Goal: Entertainment & Leisure: Consume media (video, audio)

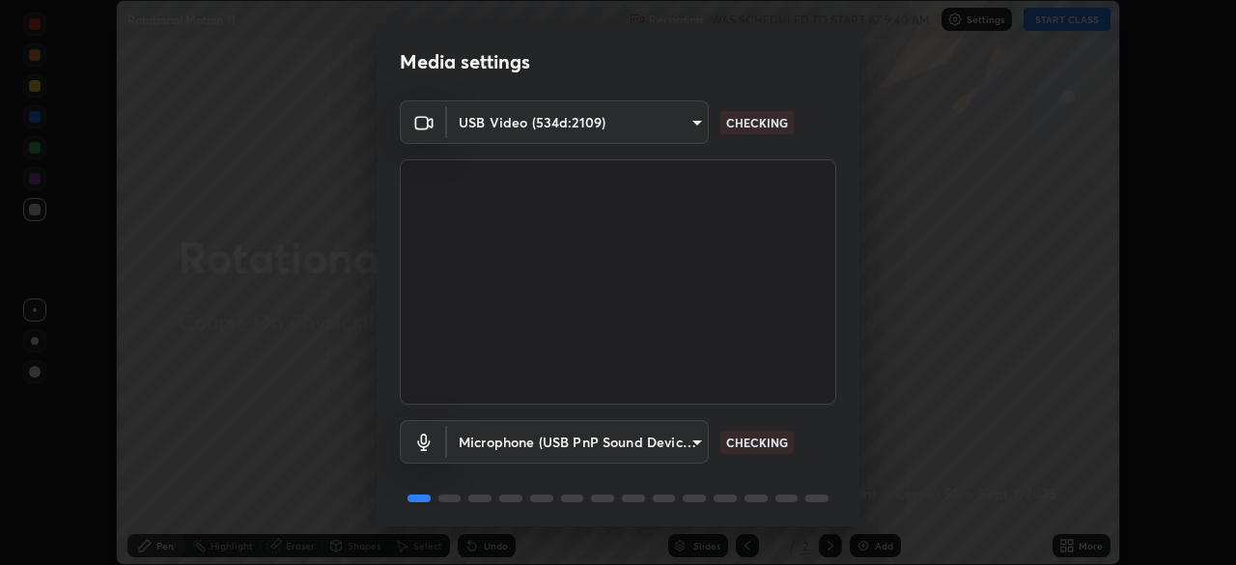
scroll to position [69, 0]
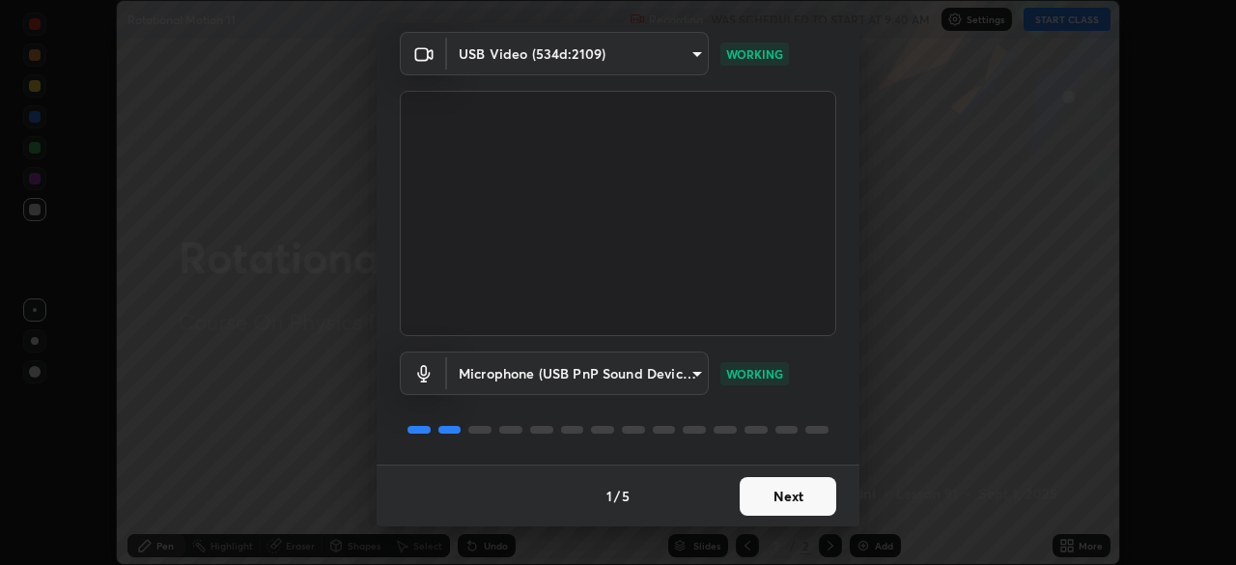
click at [791, 507] on button "Next" at bounding box center [788, 496] width 97 height 39
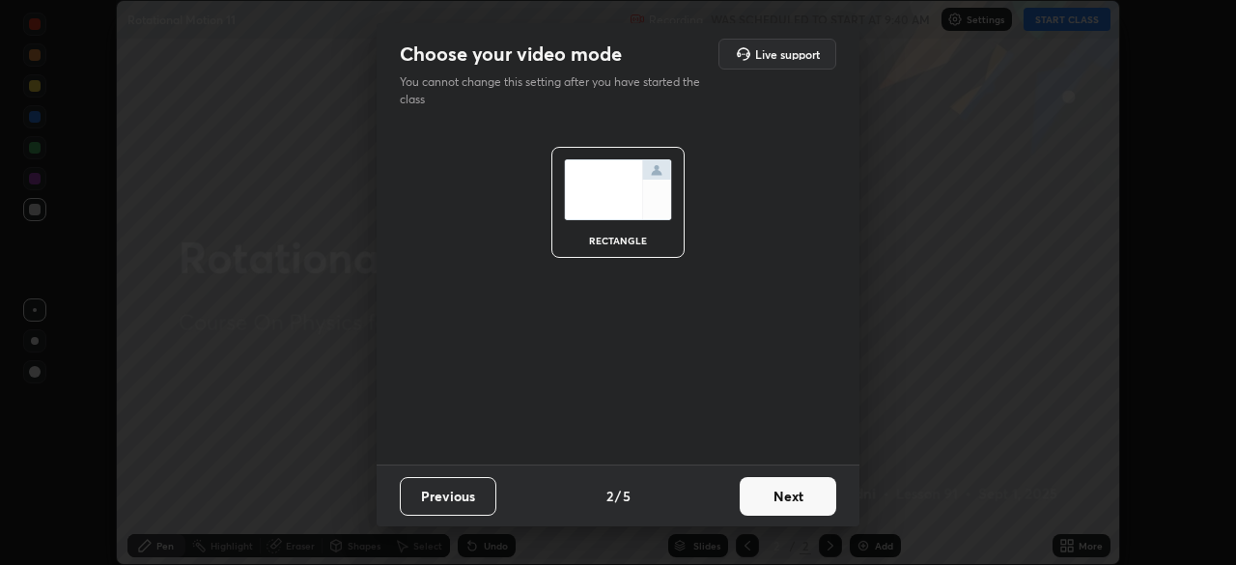
scroll to position [0, 0]
click at [785, 509] on button "Next" at bounding box center [788, 496] width 97 height 39
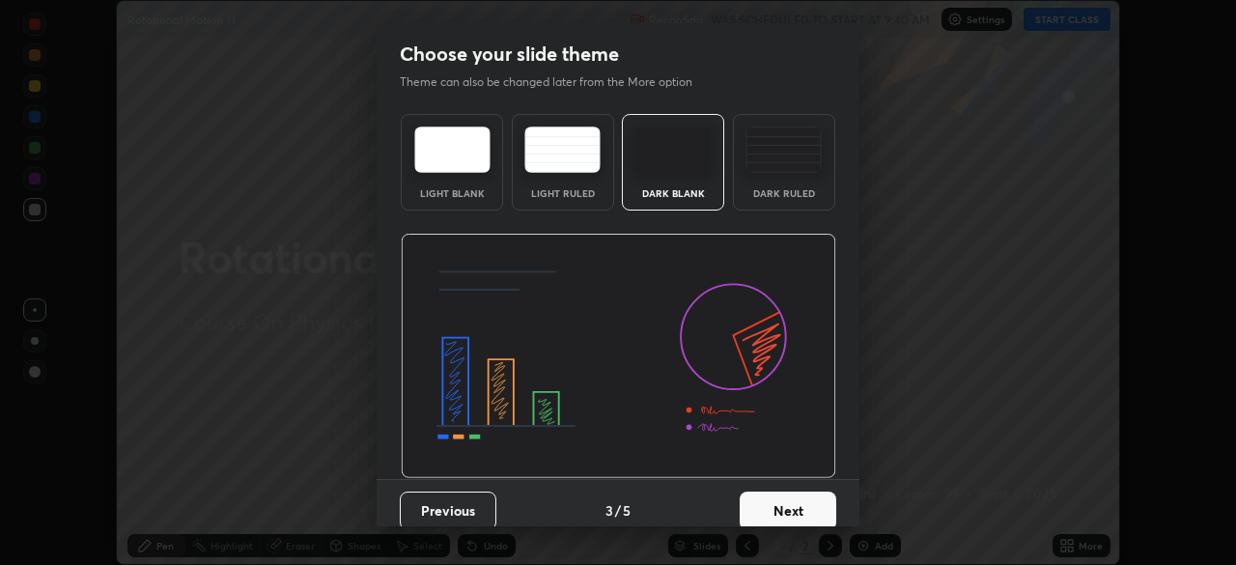
click at [790, 508] on button "Next" at bounding box center [788, 511] width 97 height 39
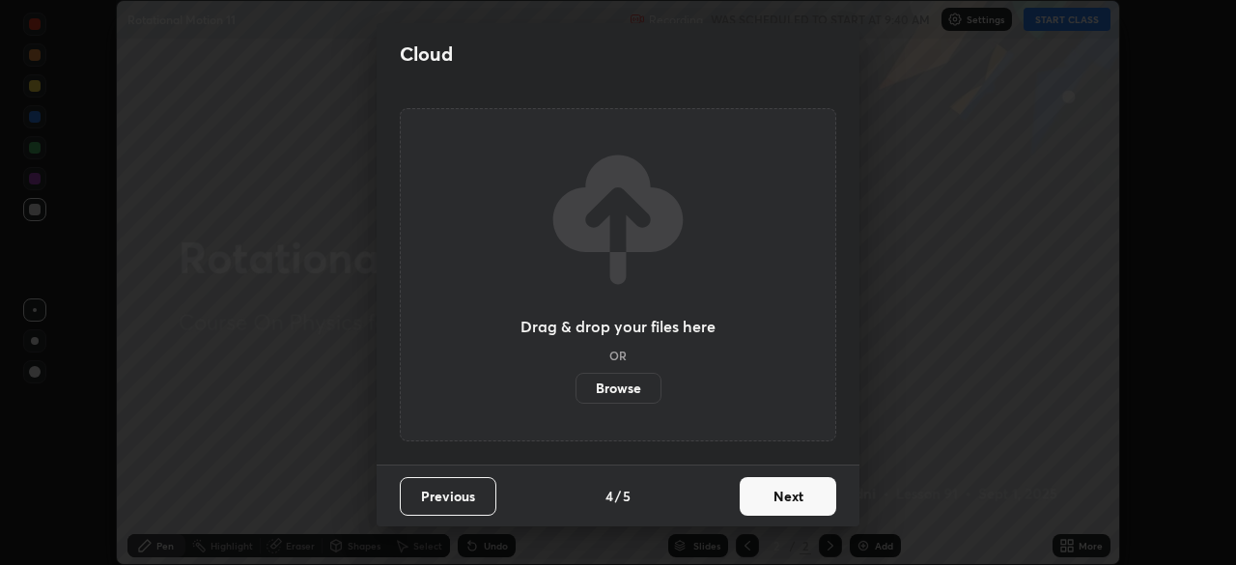
click at [788, 499] on button "Next" at bounding box center [788, 496] width 97 height 39
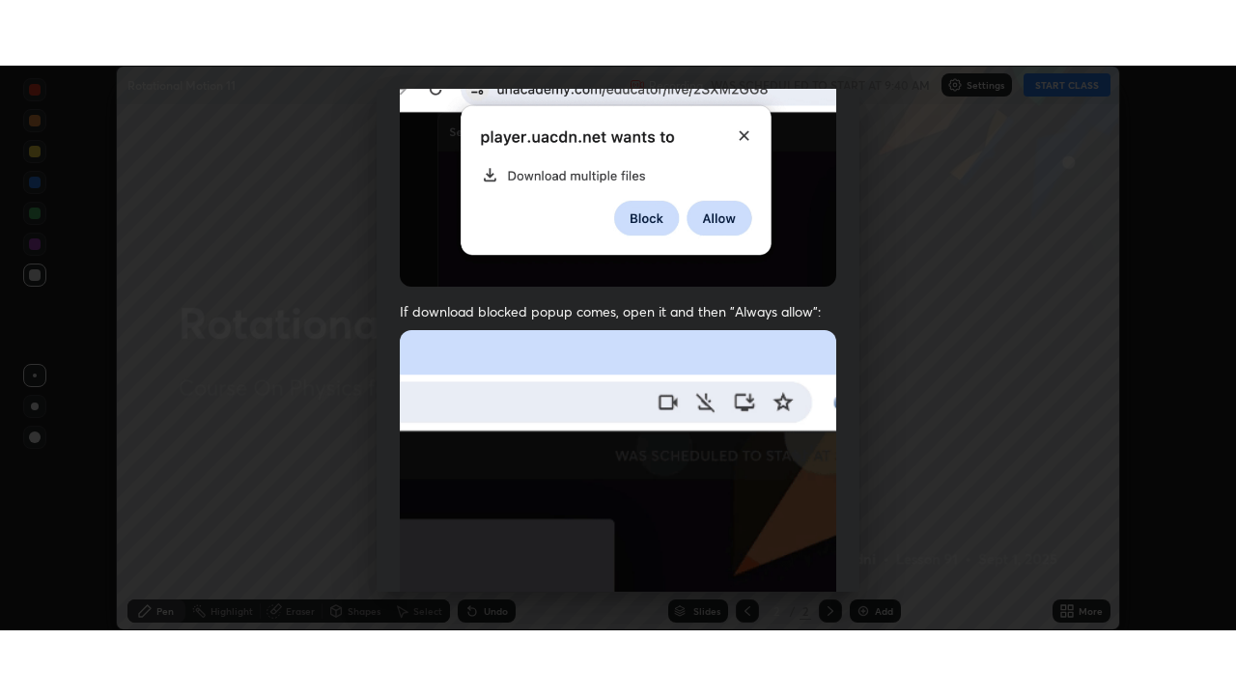
scroll to position [463, 0]
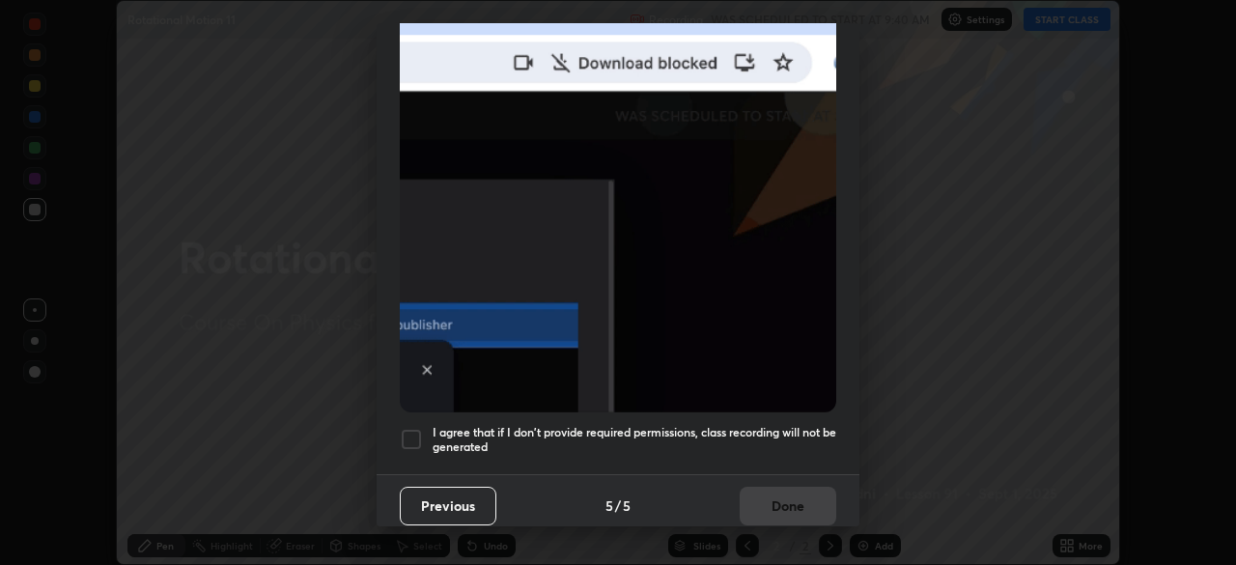
click at [653, 439] on h5 "I agree that if I don't provide required permissions, class recording will not …" at bounding box center [635, 440] width 404 height 30
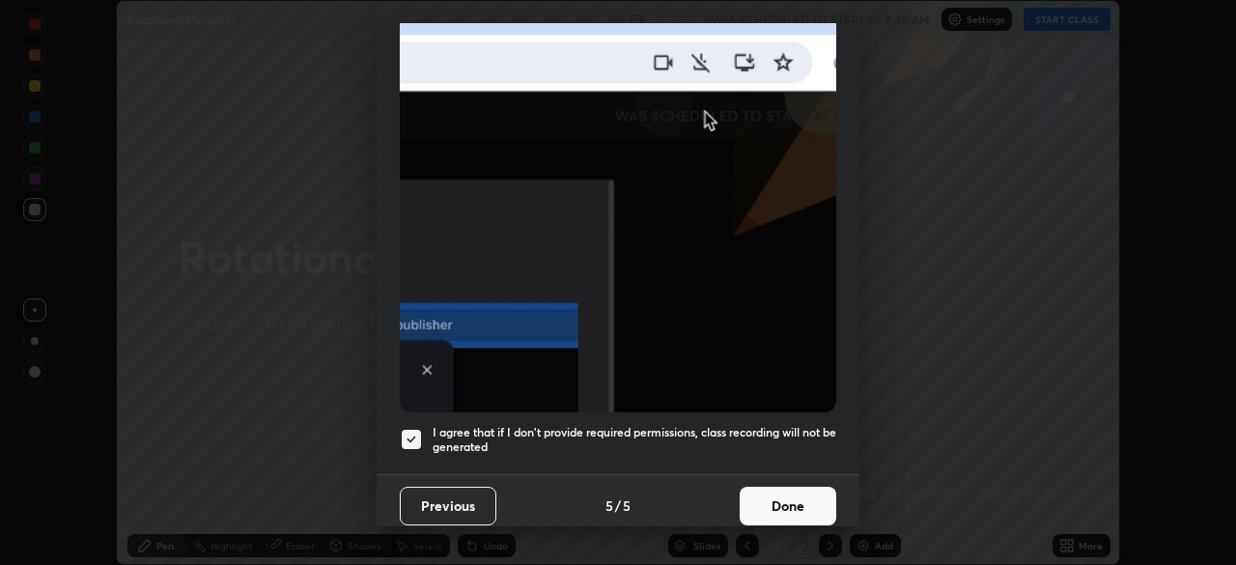
click at [759, 494] on button "Done" at bounding box center [788, 506] width 97 height 39
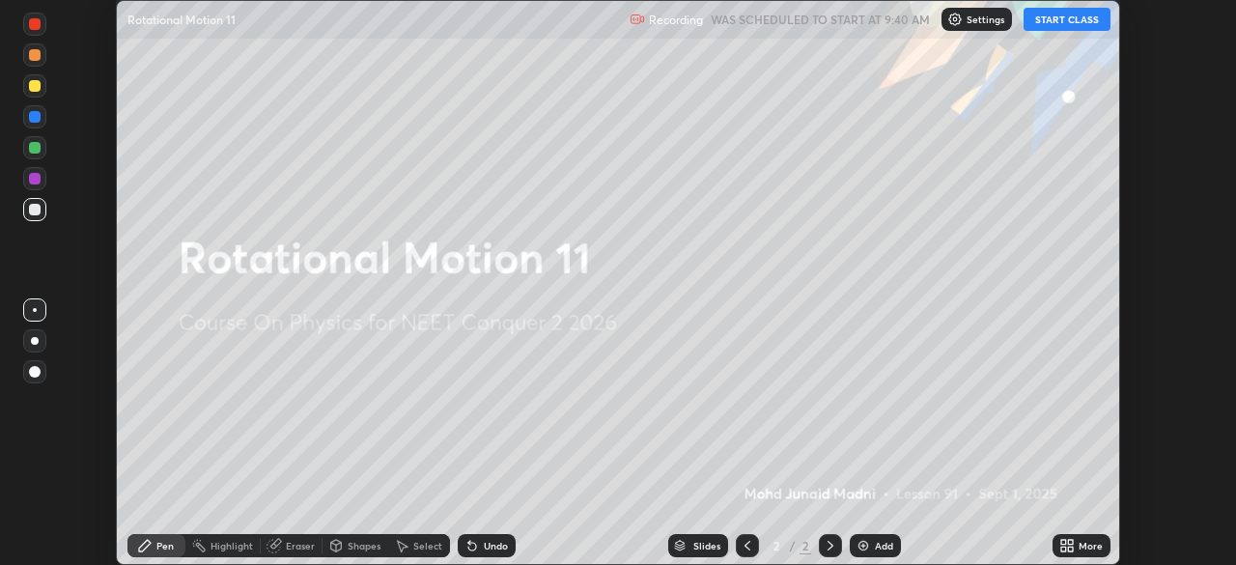
click at [1069, 543] on icon at bounding box center [1070, 542] width 5 height 5
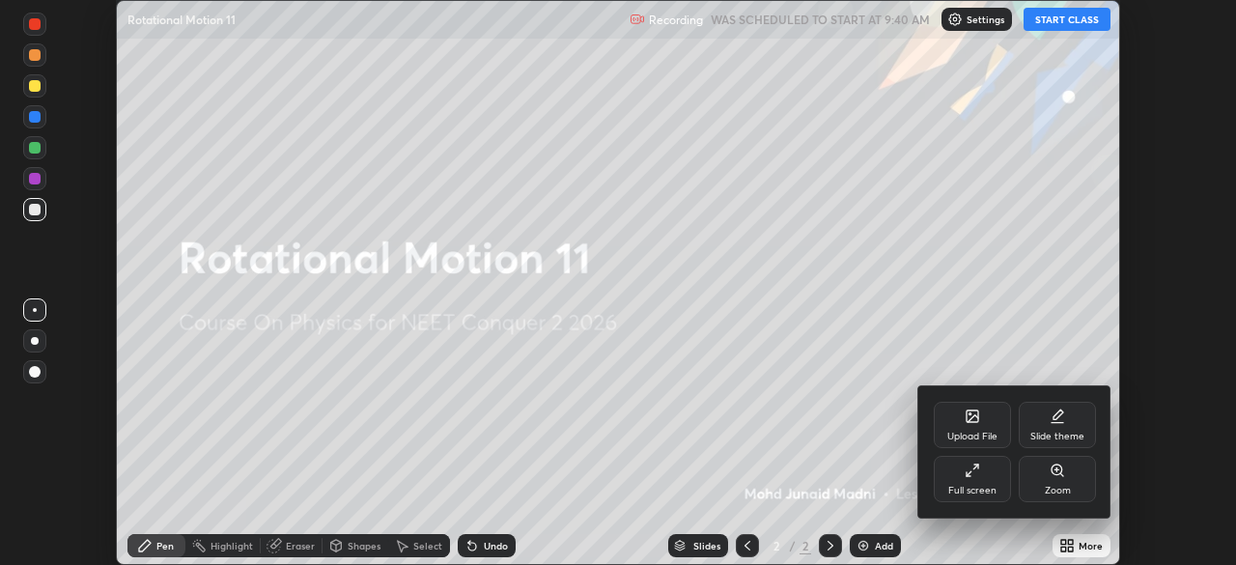
click at [972, 487] on div "Full screen" at bounding box center [973, 491] width 48 height 10
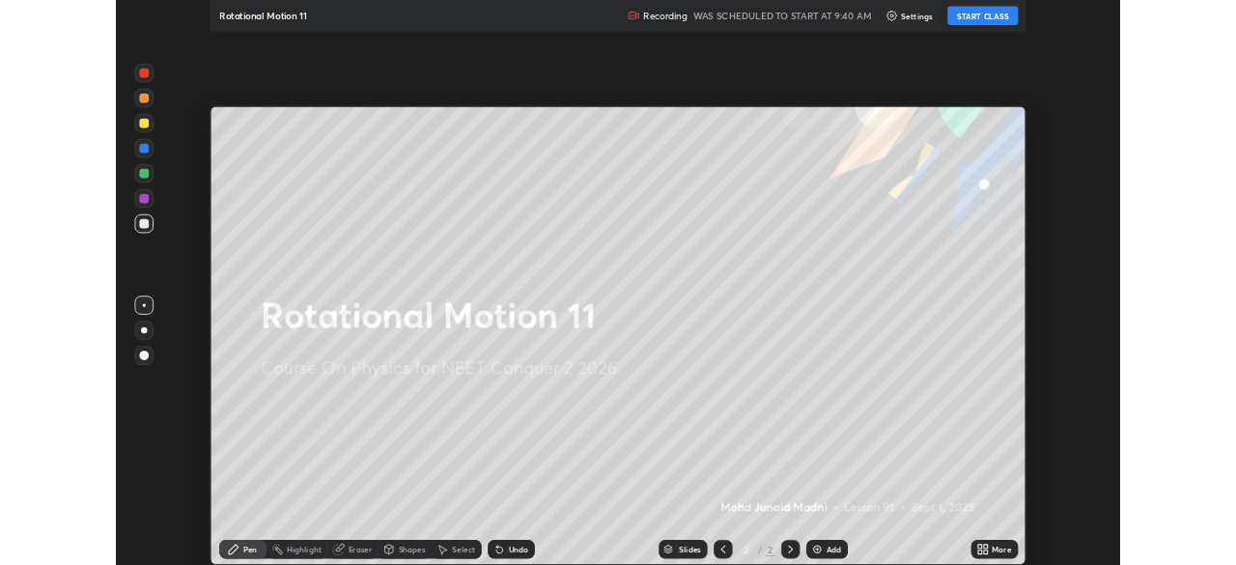
scroll to position [695, 1236]
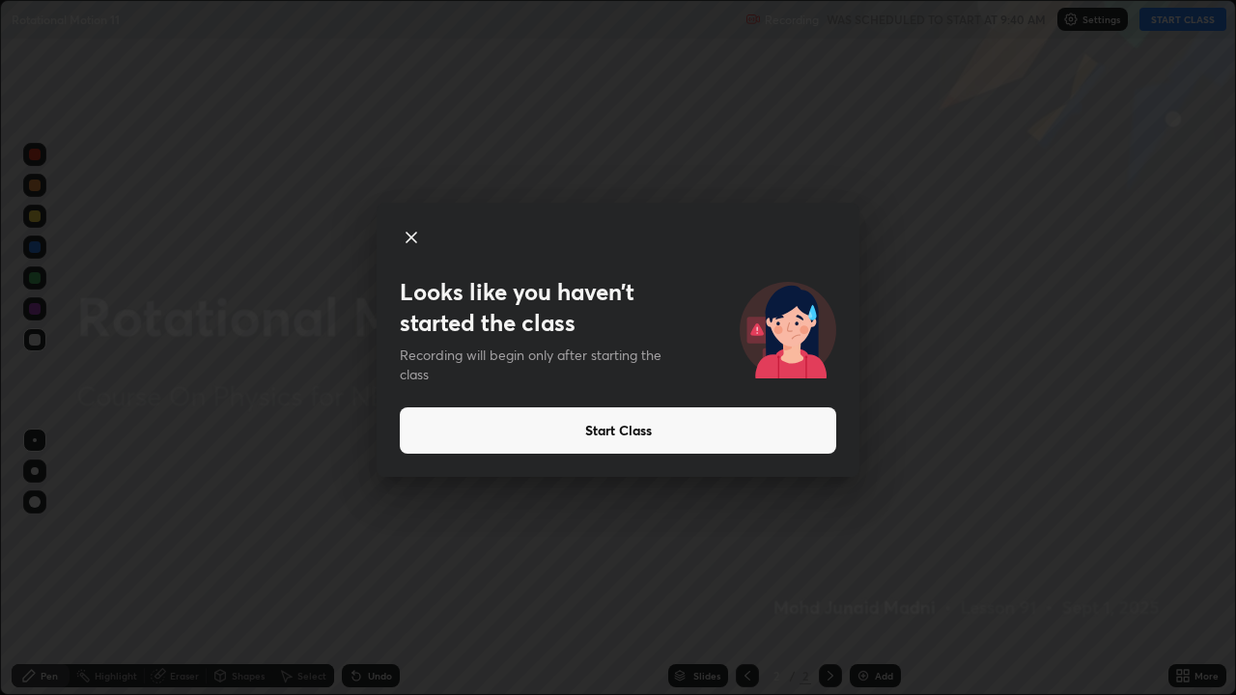
click at [605, 432] on button "Start Class" at bounding box center [618, 431] width 437 height 46
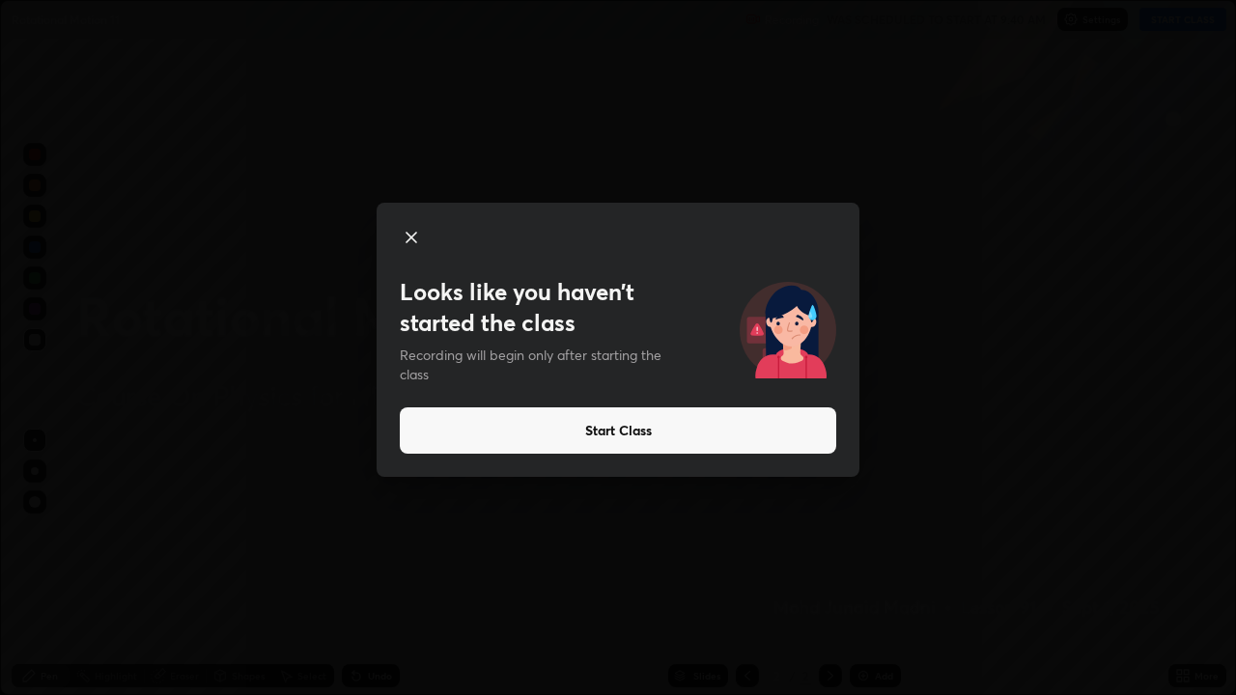
click at [724, 437] on button "Start Class" at bounding box center [618, 431] width 437 height 46
click at [632, 432] on button "Start Class" at bounding box center [618, 431] width 437 height 46
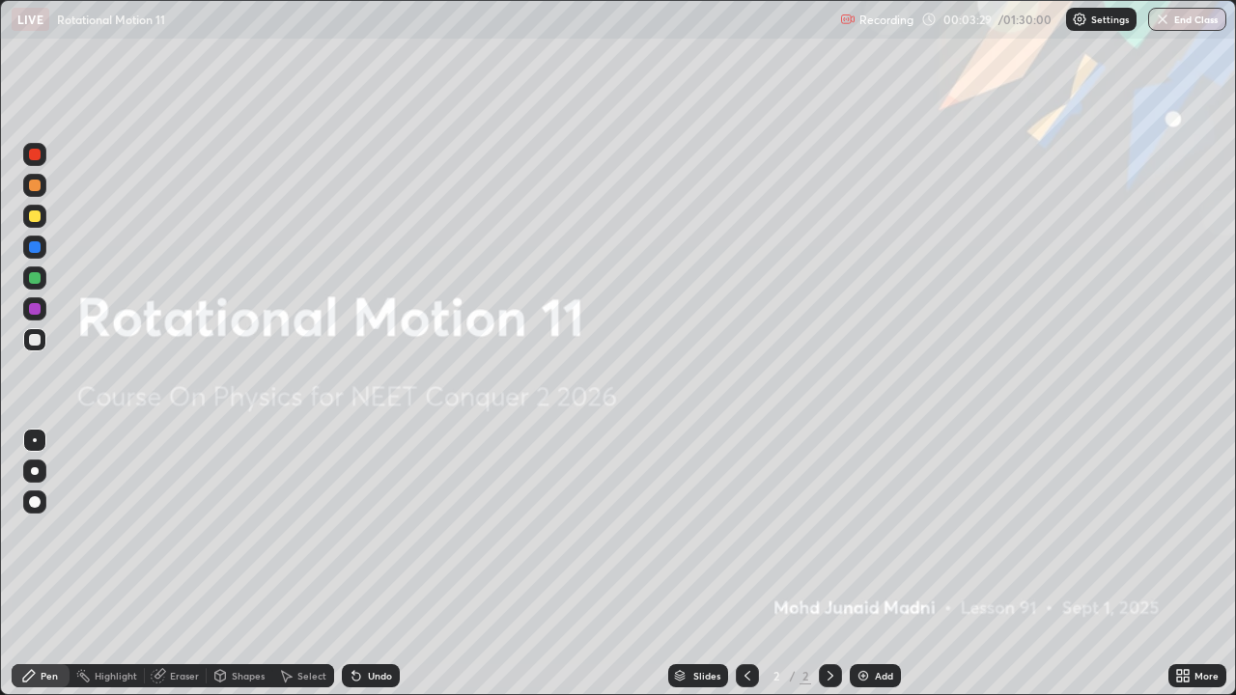
click at [859, 564] on img at bounding box center [863, 675] width 15 height 15
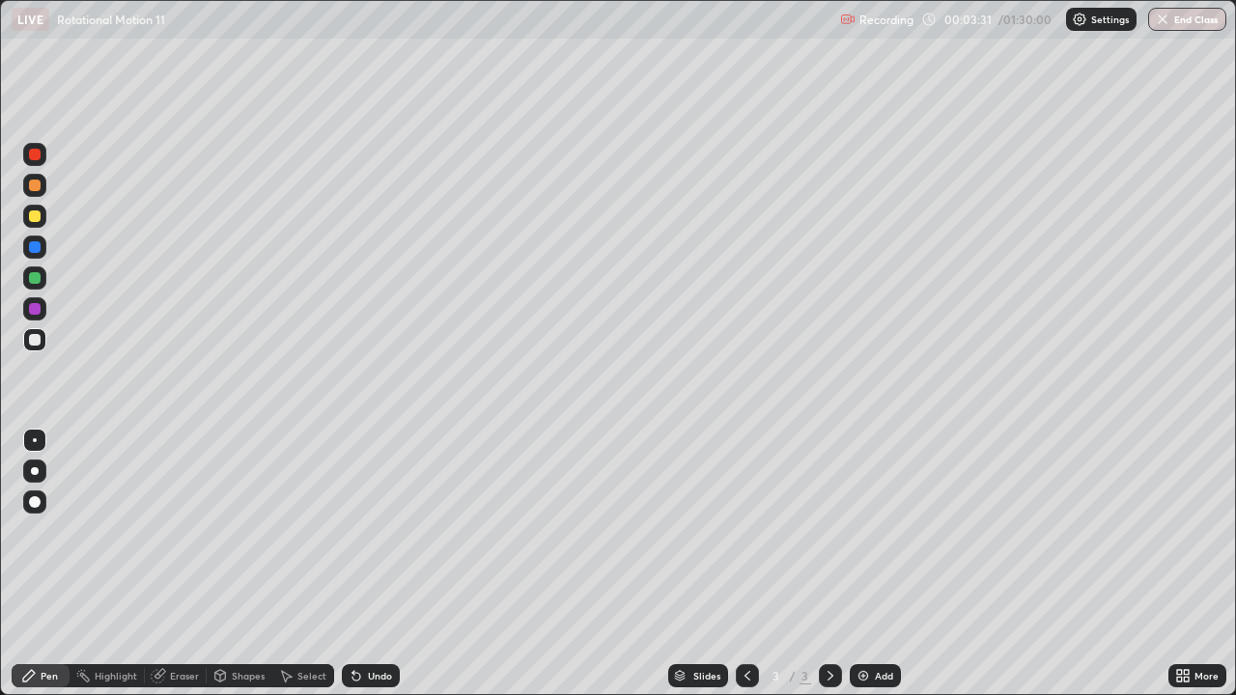
click at [35, 564] on icon at bounding box center [28, 675] width 15 height 15
click at [33, 339] on div at bounding box center [35, 340] width 12 height 12
click at [34, 473] on div at bounding box center [35, 472] width 8 height 8
click at [34, 333] on div at bounding box center [34, 339] width 23 height 23
click at [35, 309] on div at bounding box center [35, 309] width 12 height 12
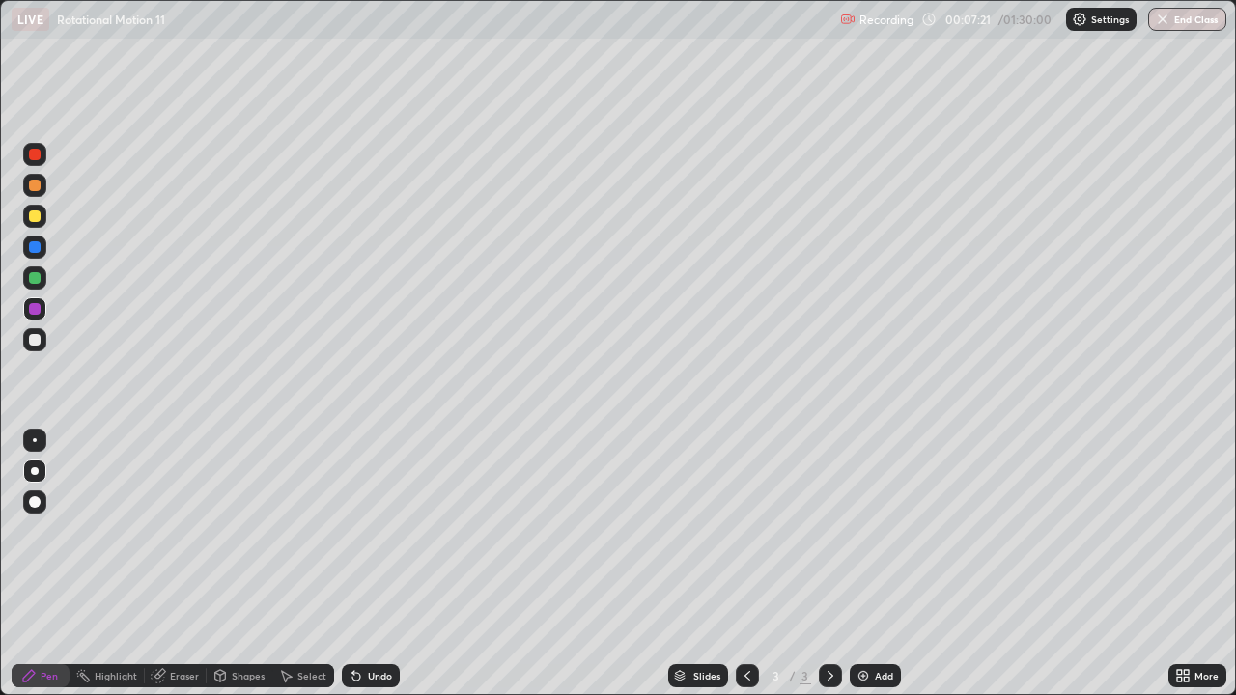
click at [38, 245] on div at bounding box center [35, 247] width 12 height 12
click at [1186, 564] on icon at bounding box center [1183, 675] width 15 height 15
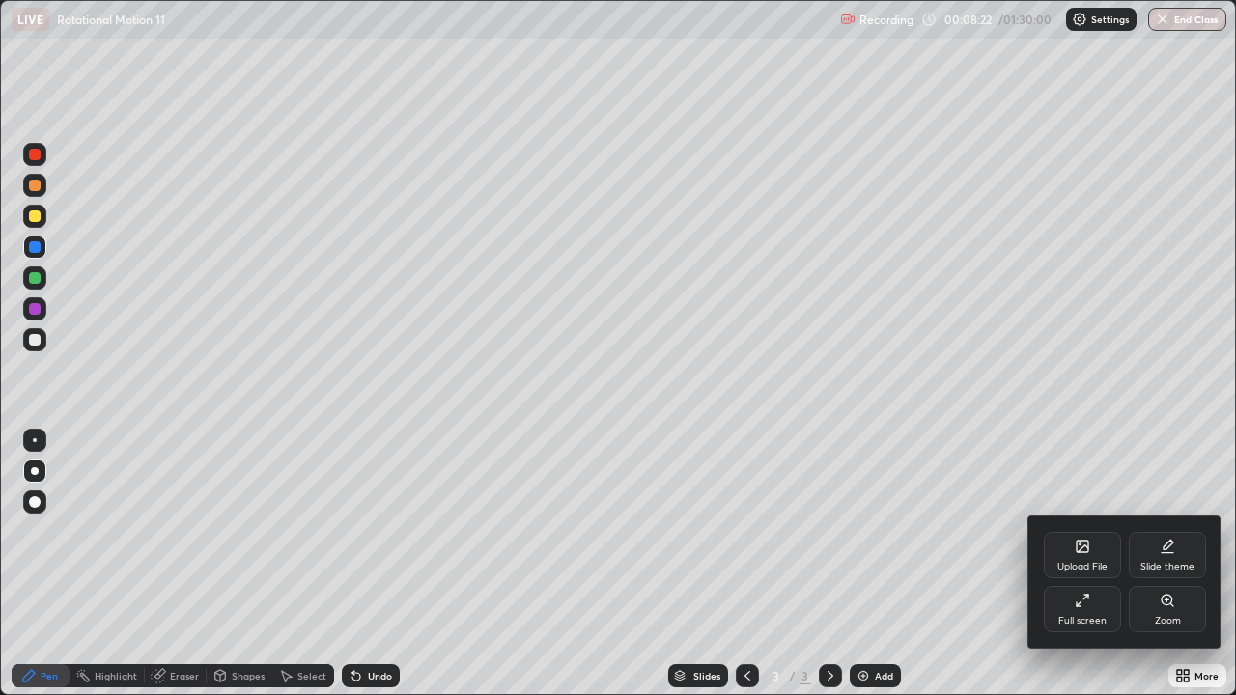
click at [1072, 564] on div "Full screen" at bounding box center [1082, 609] width 77 height 46
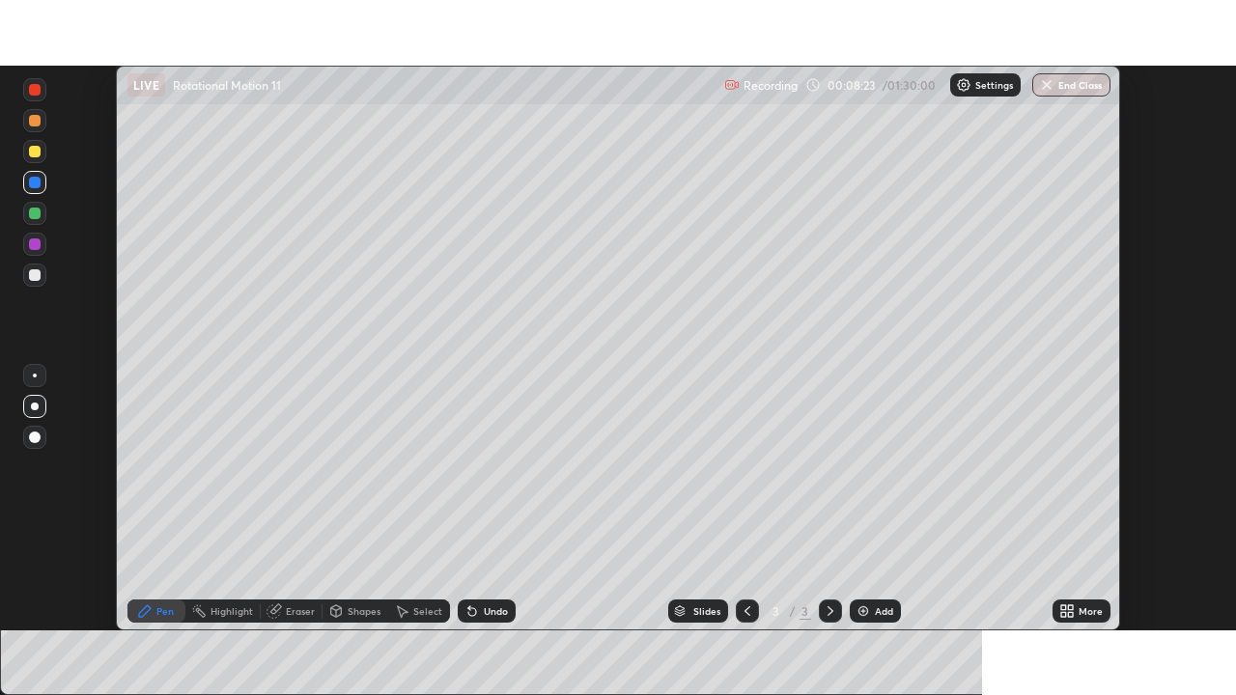
scroll to position [96027, 95355]
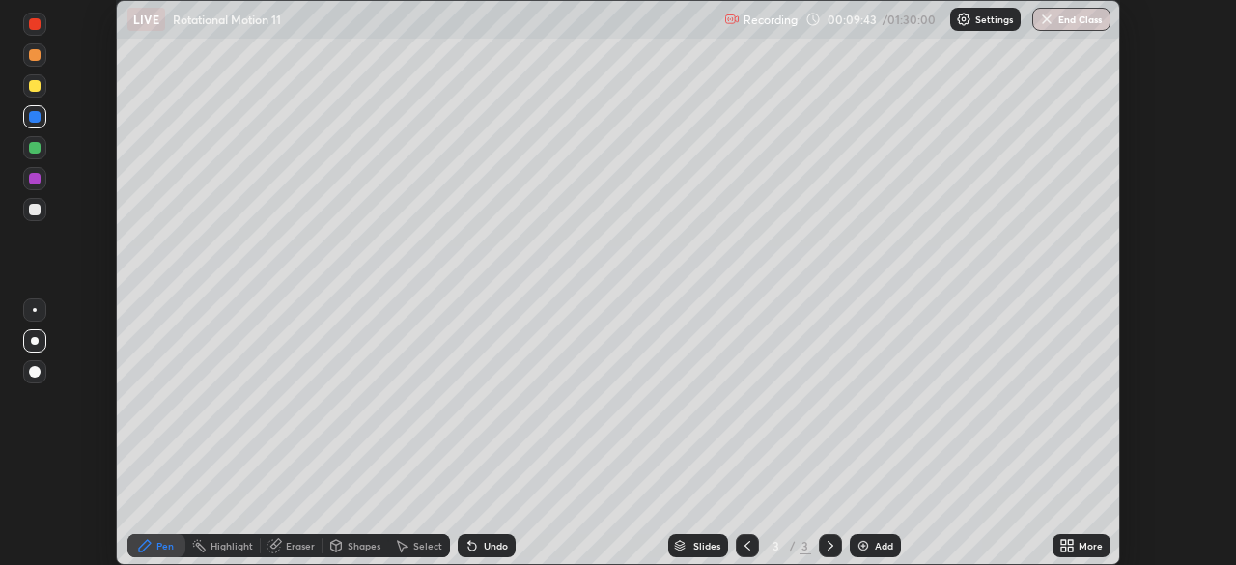
click at [1066, 541] on icon at bounding box center [1064, 542] width 5 height 5
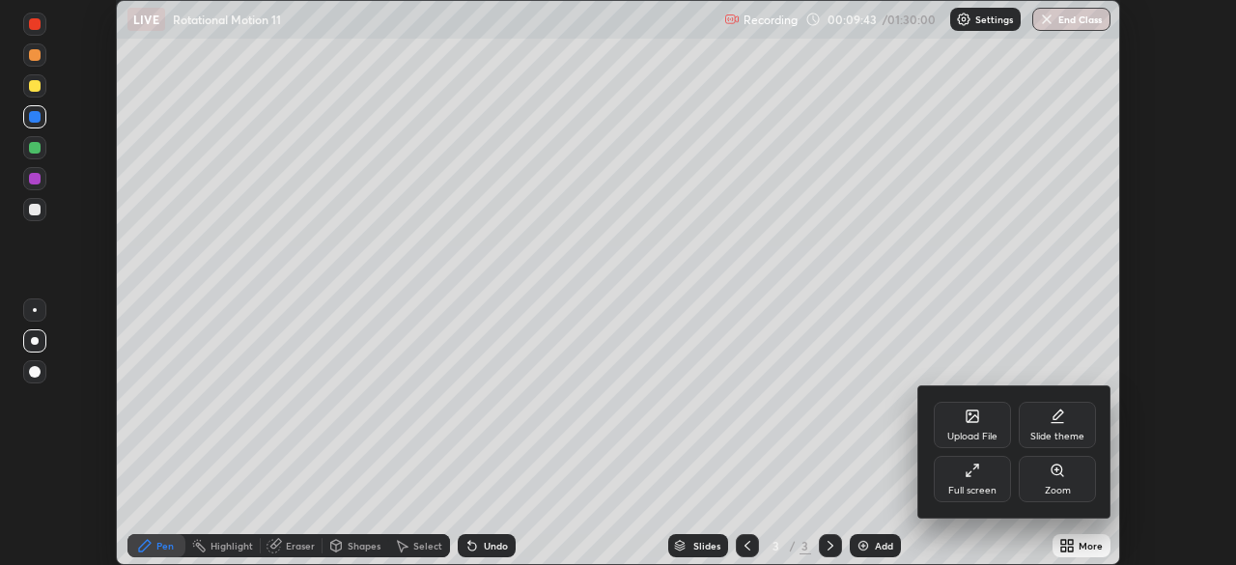
click at [967, 432] on div "Upload File" at bounding box center [973, 437] width 50 height 10
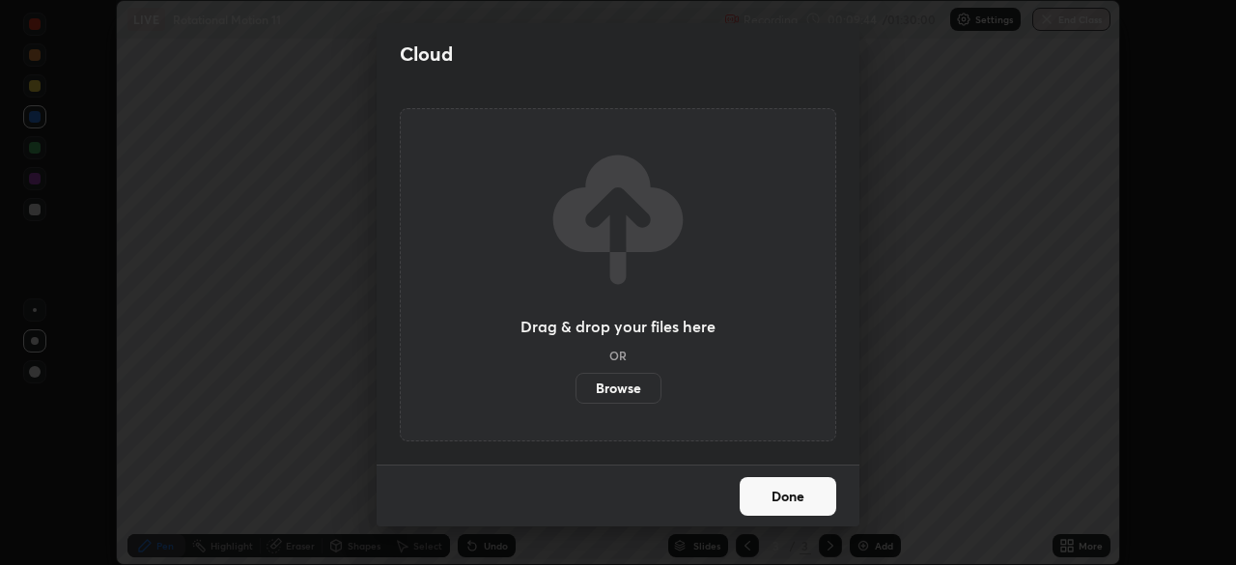
click at [640, 396] on label "Browse" at bounding box center [619, 388] width 86 height 31
click at [576, 396] on input "Browse" at bounding box center [576, 388] width 0 height 31
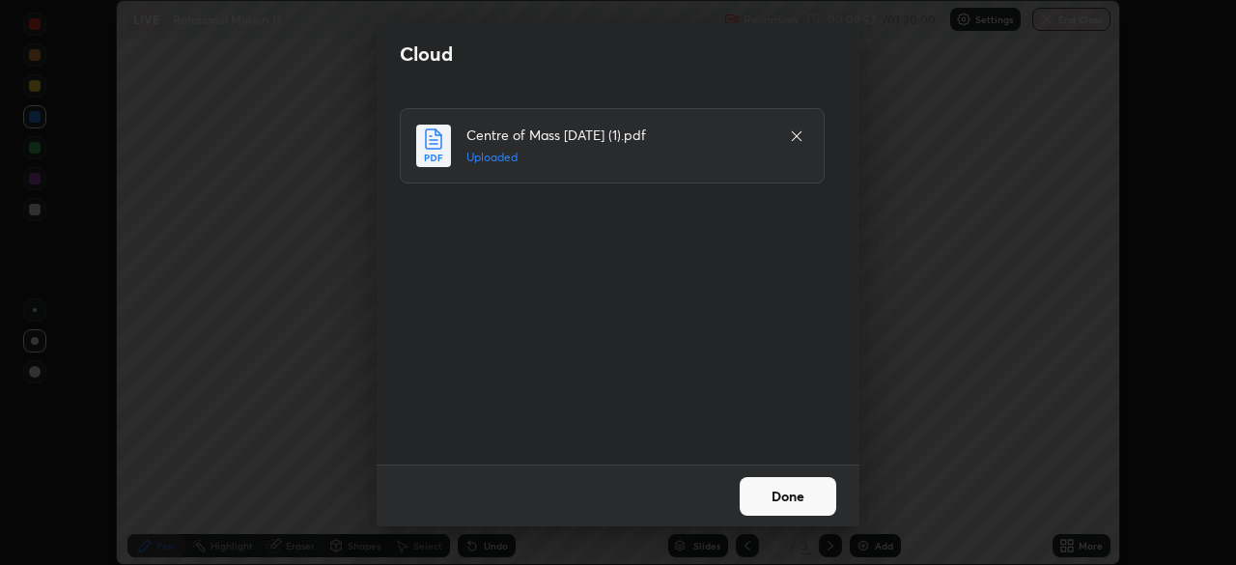
click at [783, 482] on button "Done" at bounding box center [788, 496] width 97 height 39
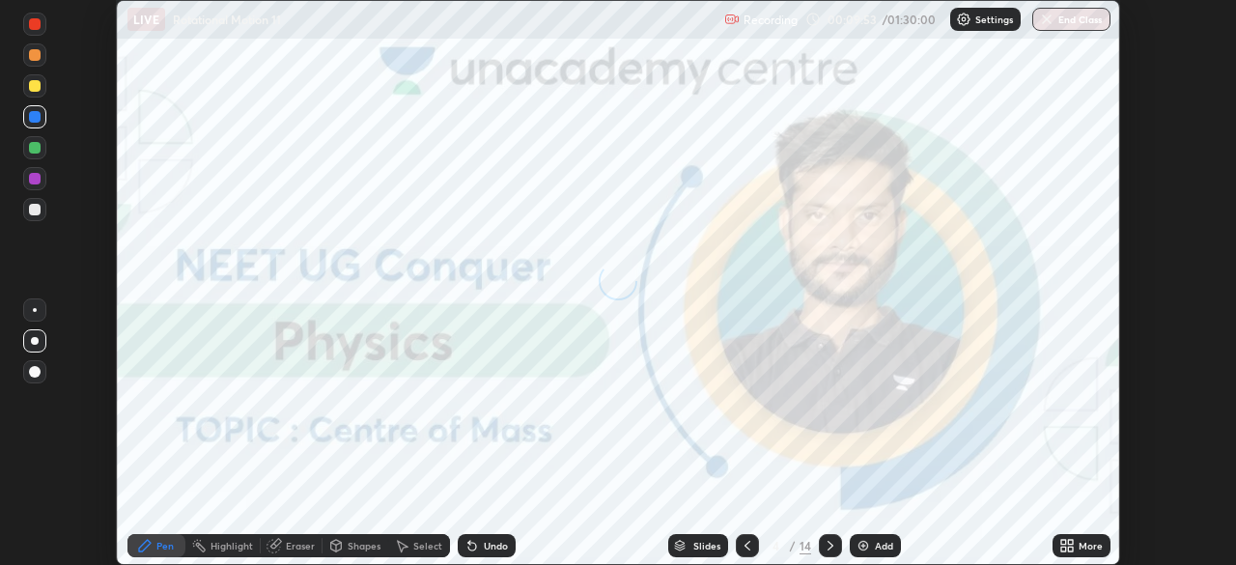
click at [1063, 542] on icon at bounding box center [1064, 542] width 5 height 5
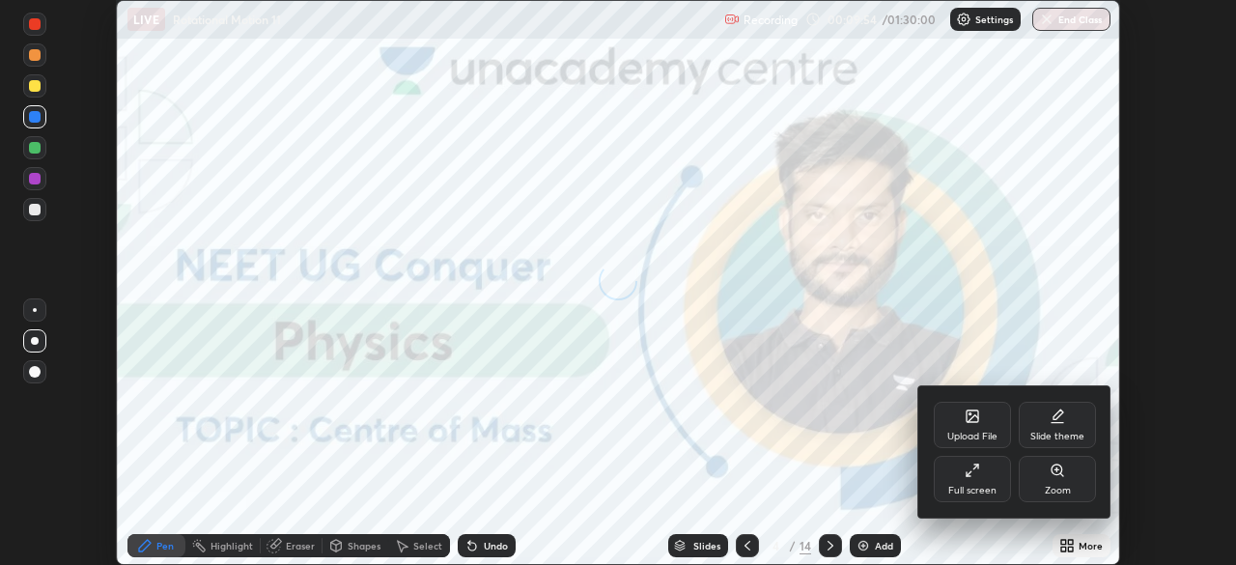
click at [969, 418] on icon at bounding box center [973, 417] width 12 height 12
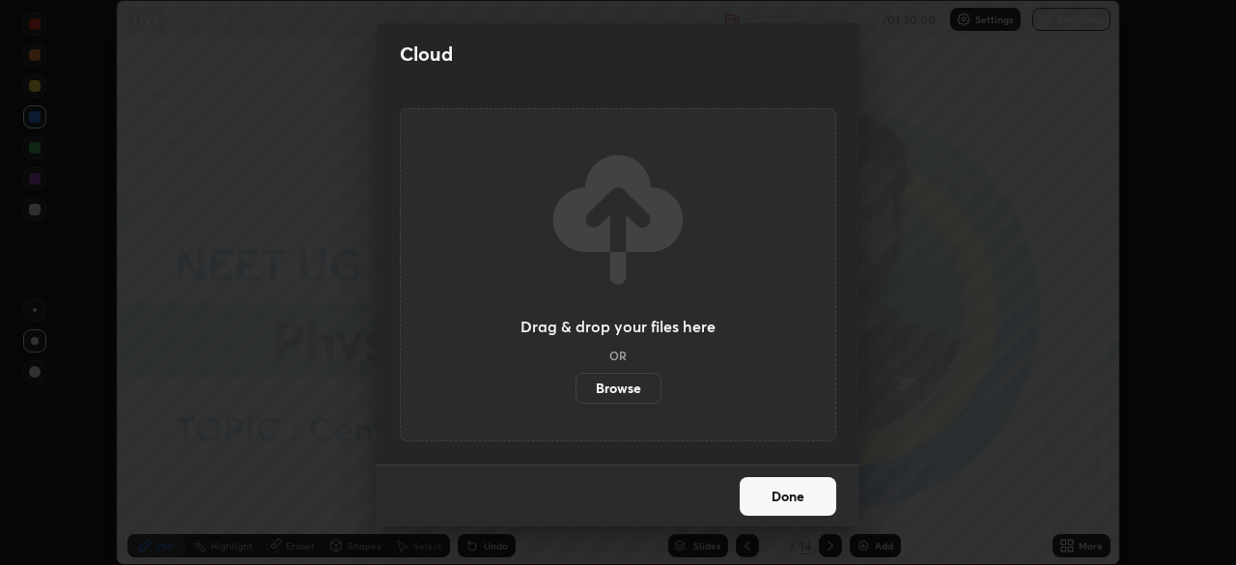
click at [627, 387] on label "Browse" at bounding box center [619, 388] width 86 height 31
click at [576, 387] on input "Browse" at bounding box center [576, 388] width 0 height 31
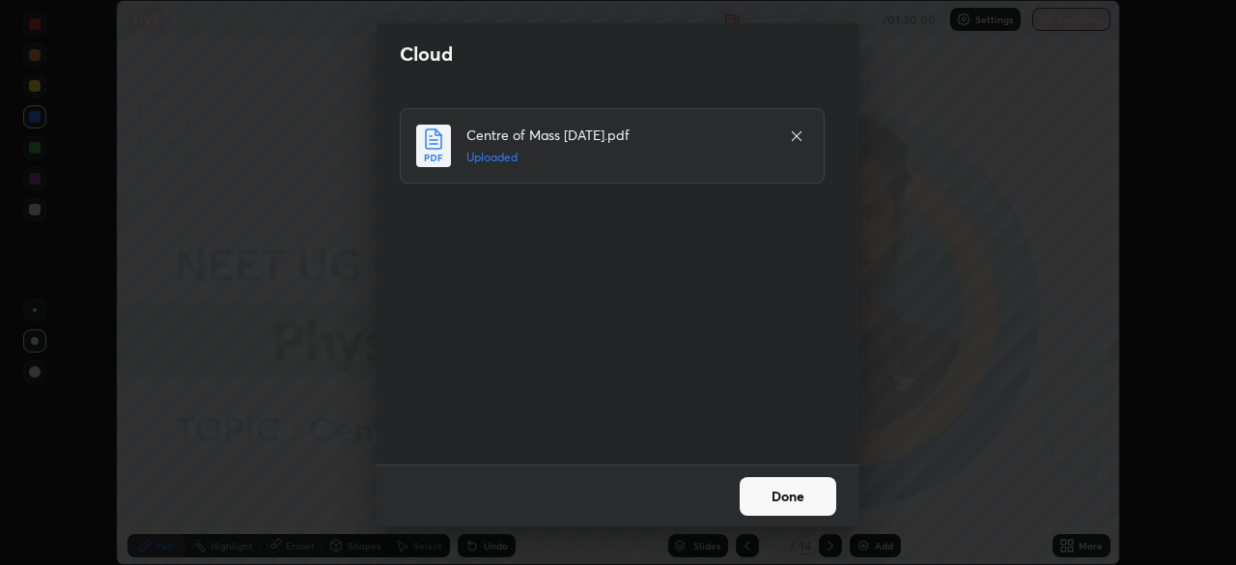
click at [776, 489] on button "Done" at bounding box center [788, 496] width 97 height 39
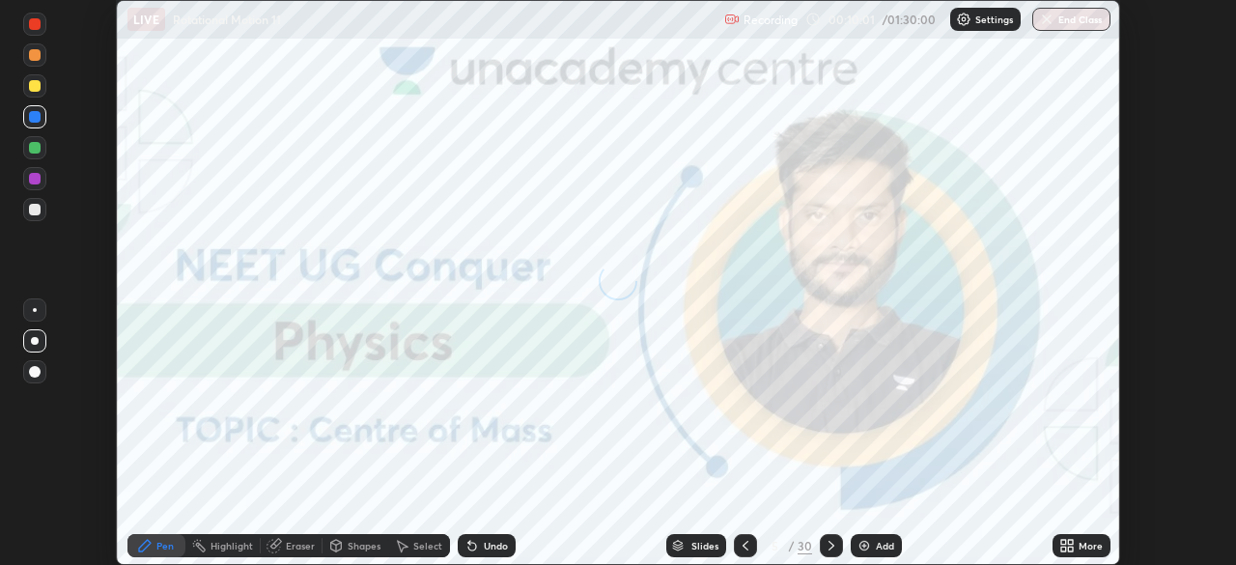
click at [1062, 547] on icon at bounding box center [1064, 549] width 5 height 5
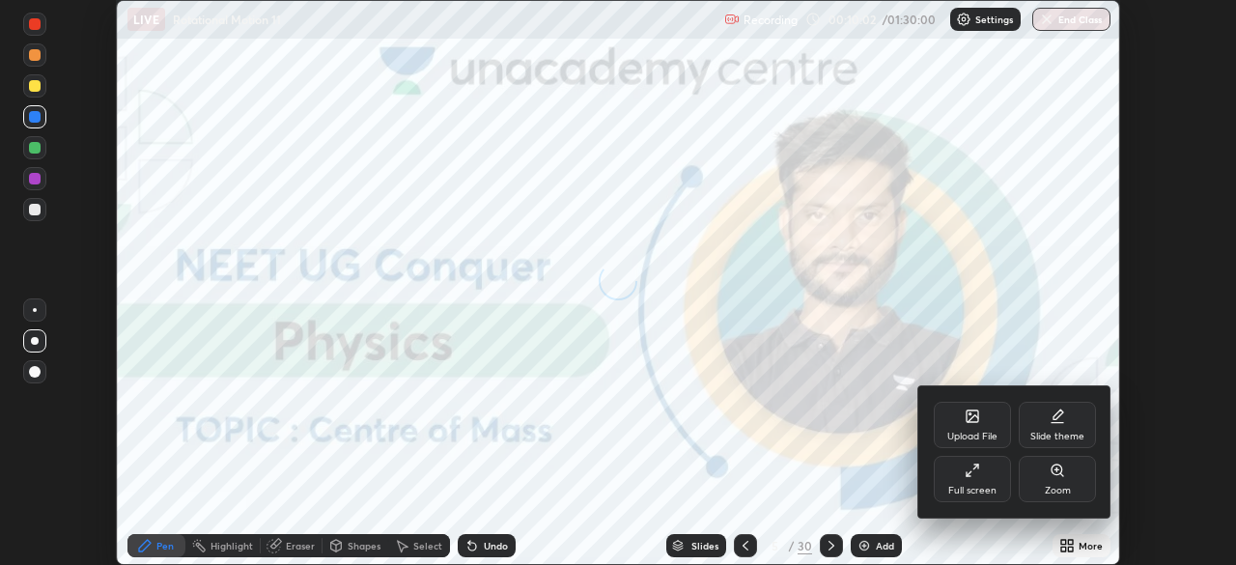
click at [957, 480] on div "Full screen" at bounding box center [972, 479] width 77 height 46
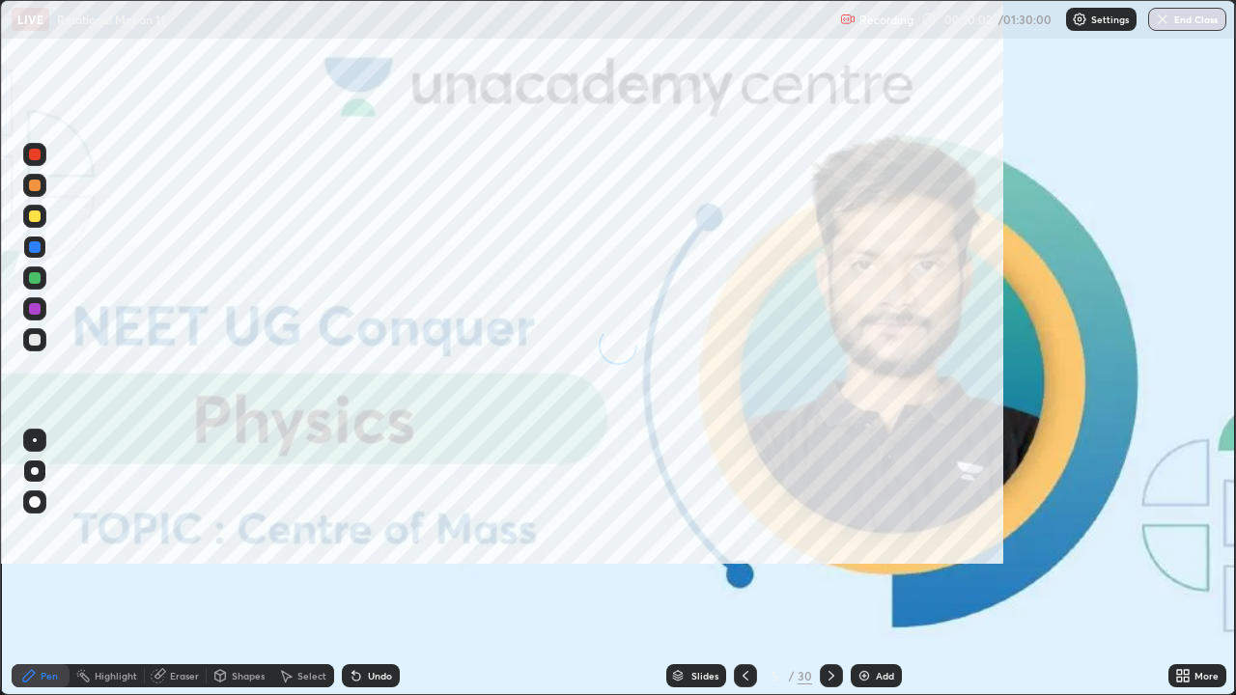
scroll to position [695, 1236]
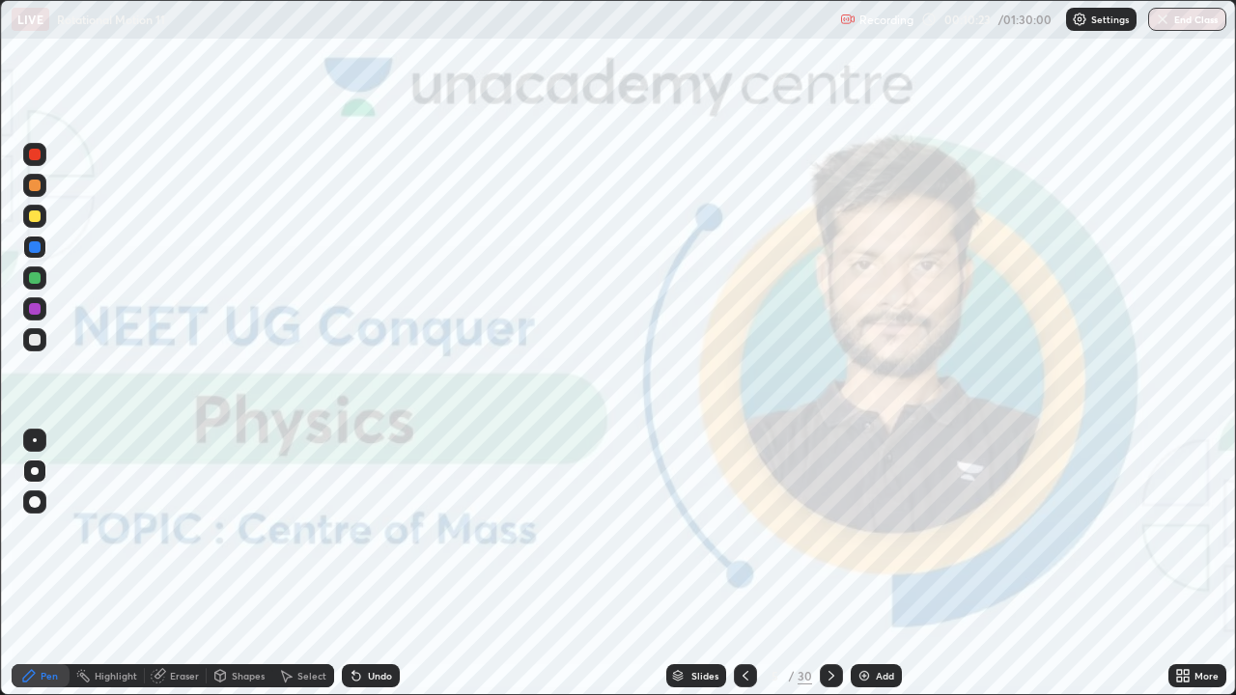
click at [860, 564] on img at bounding box center [864, 675] width 15 height 15
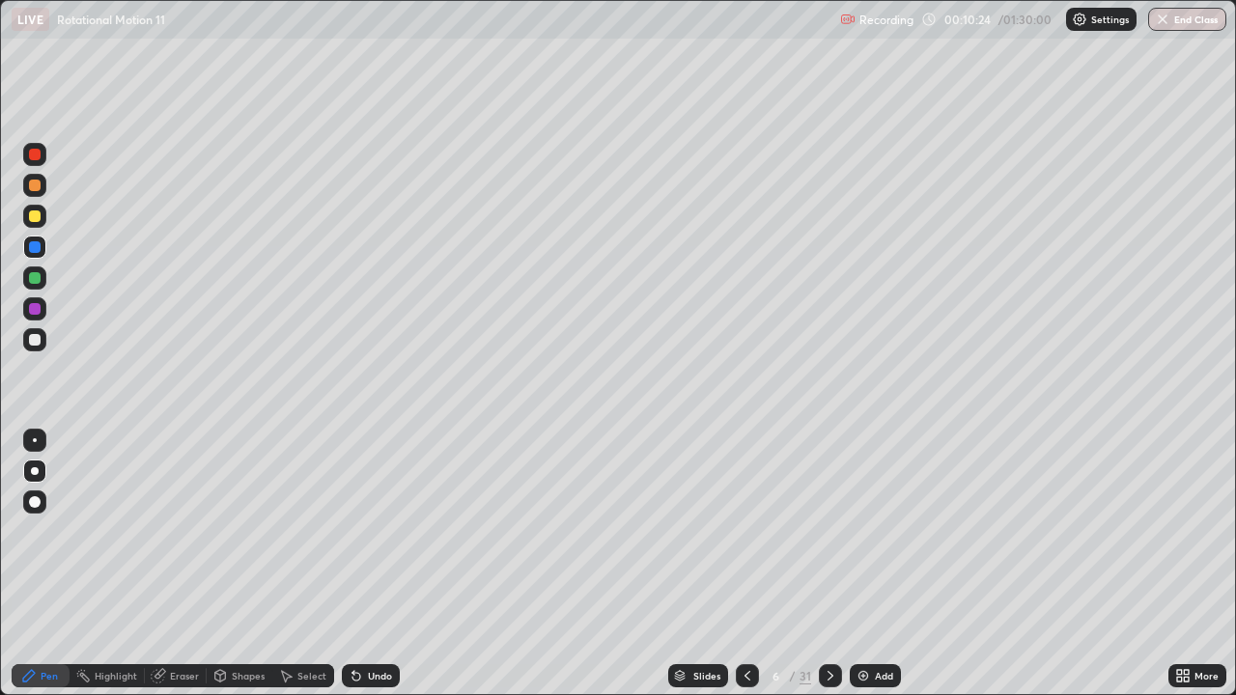
click at [746, 564] on icon at bounding box center [747, 675] width 15 height 15
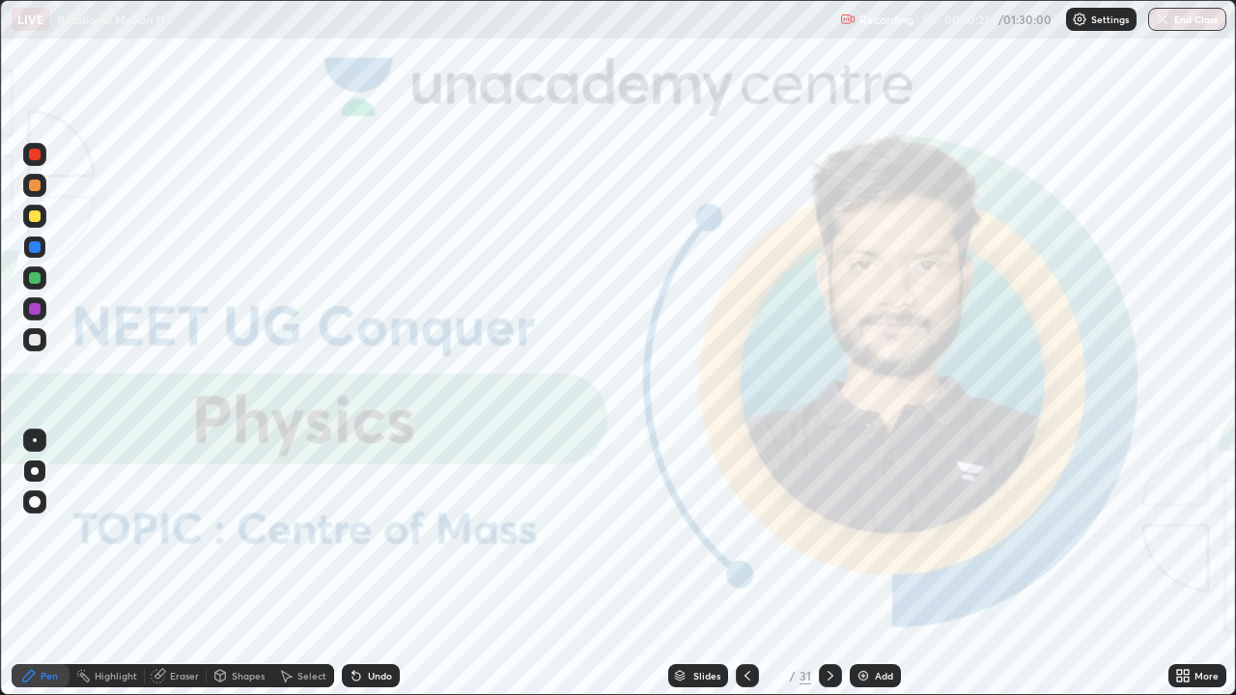
click at [828, 564] on icon at bounding box center [830, 675] width 15 height 15
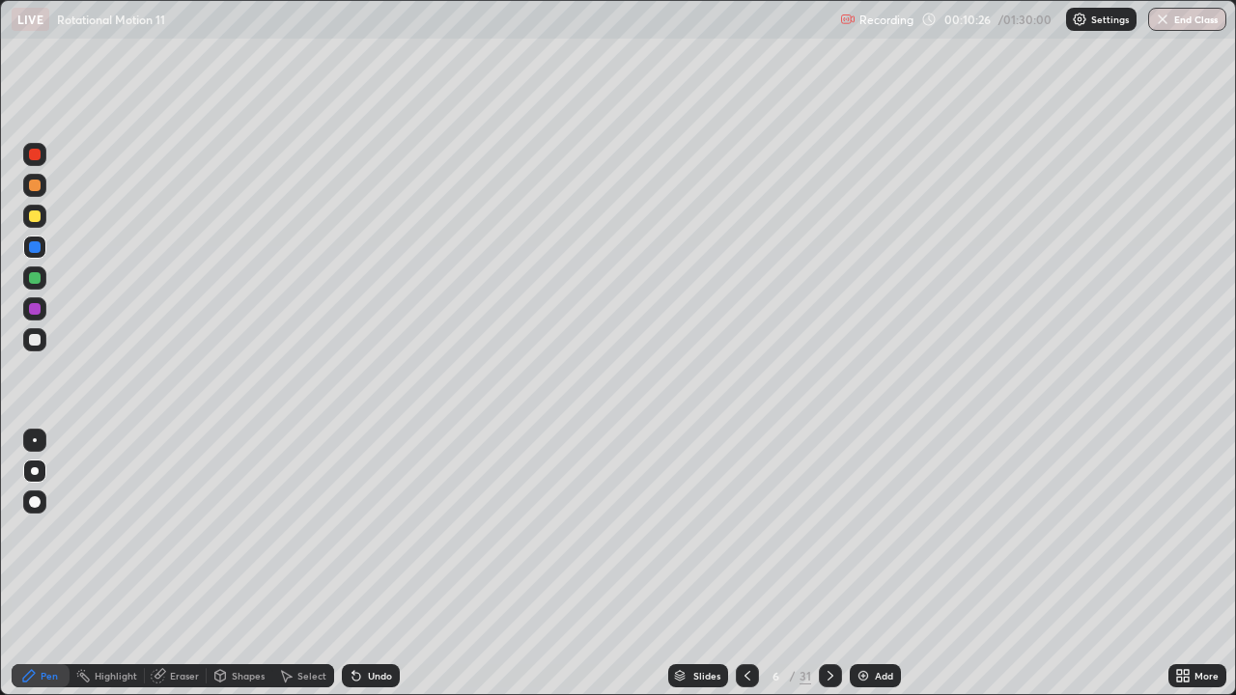
click at [830, 564] on icon at bounding box center [830, 675] width 15 height 15
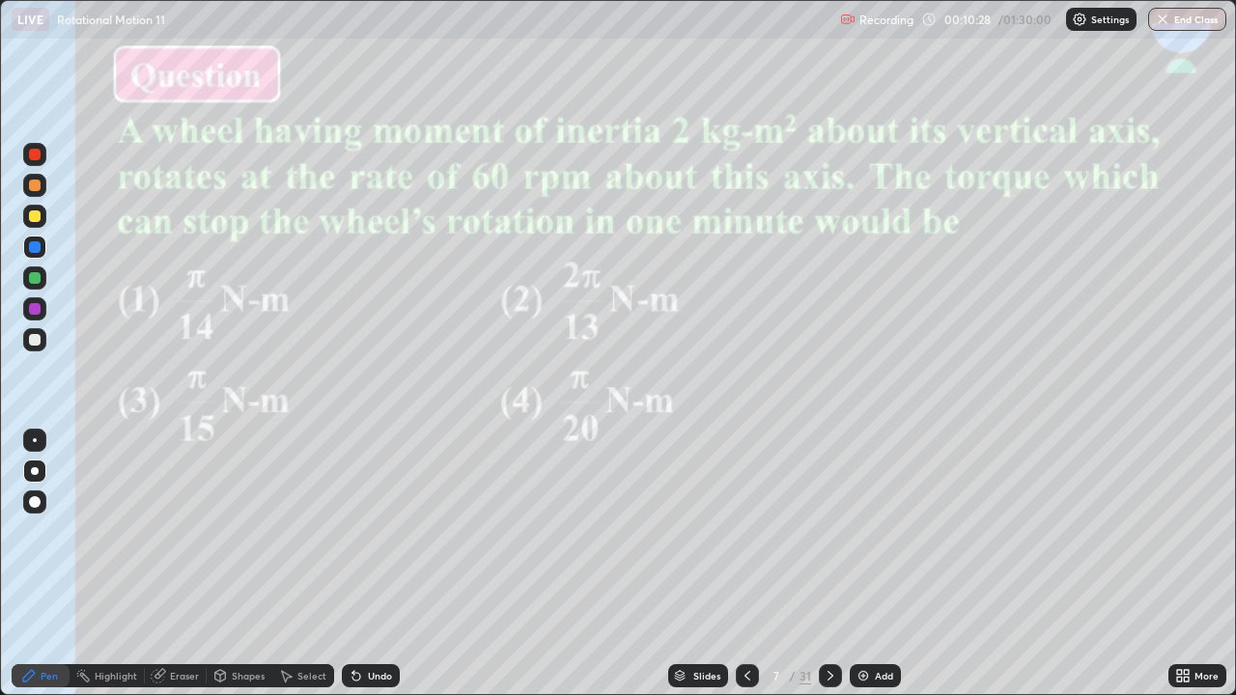
click at [701, 564] on div "Slides" at bounding box center [707, 676] width 27 height 10
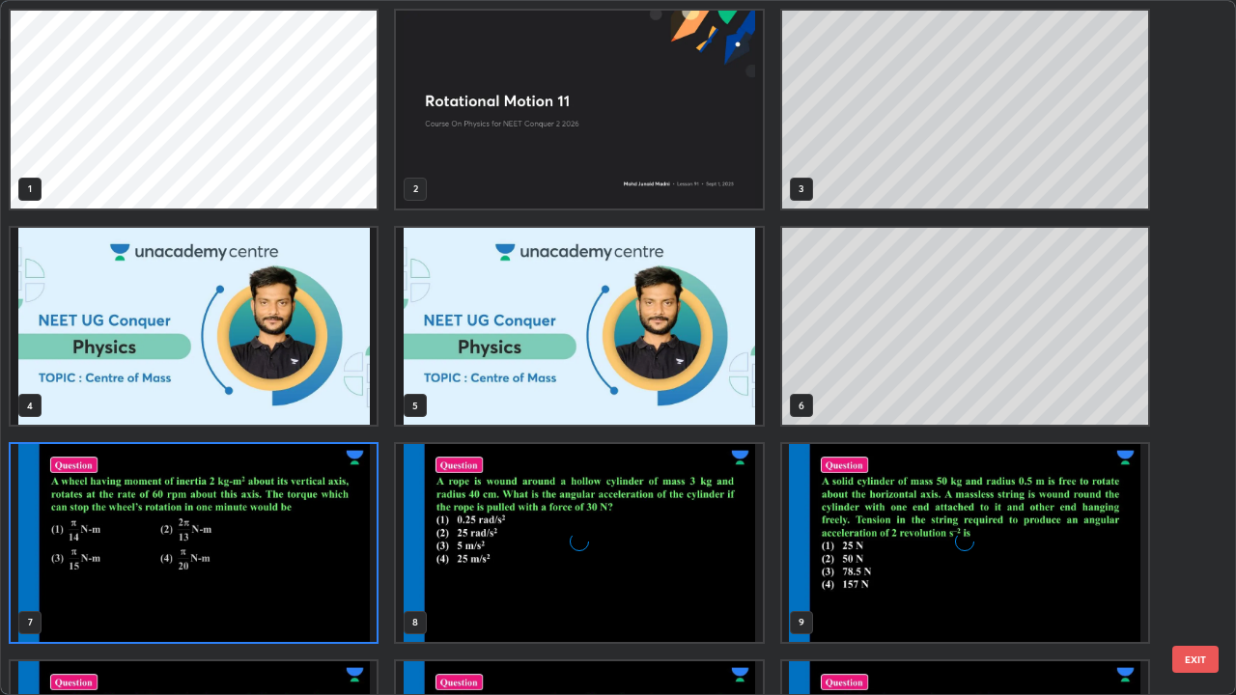
scroll to position [688, 1225]
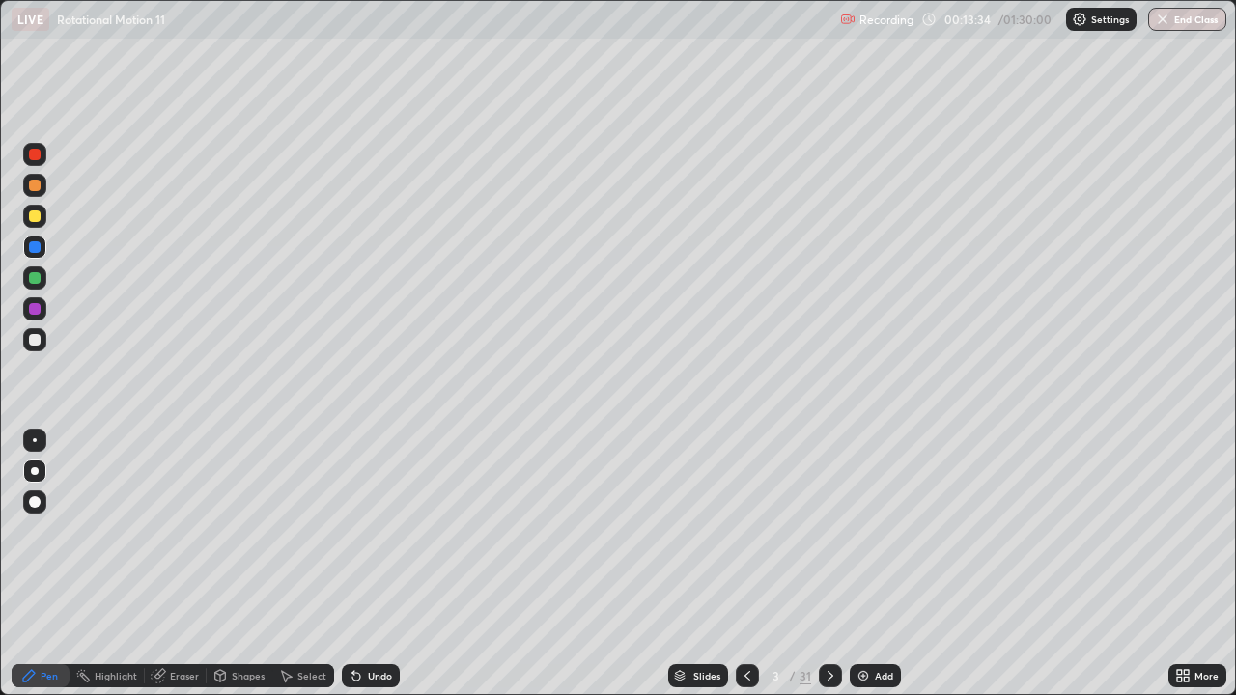
click at [694, 564] on div "Slides" at bounding box center [707, 676] width 27 height 10
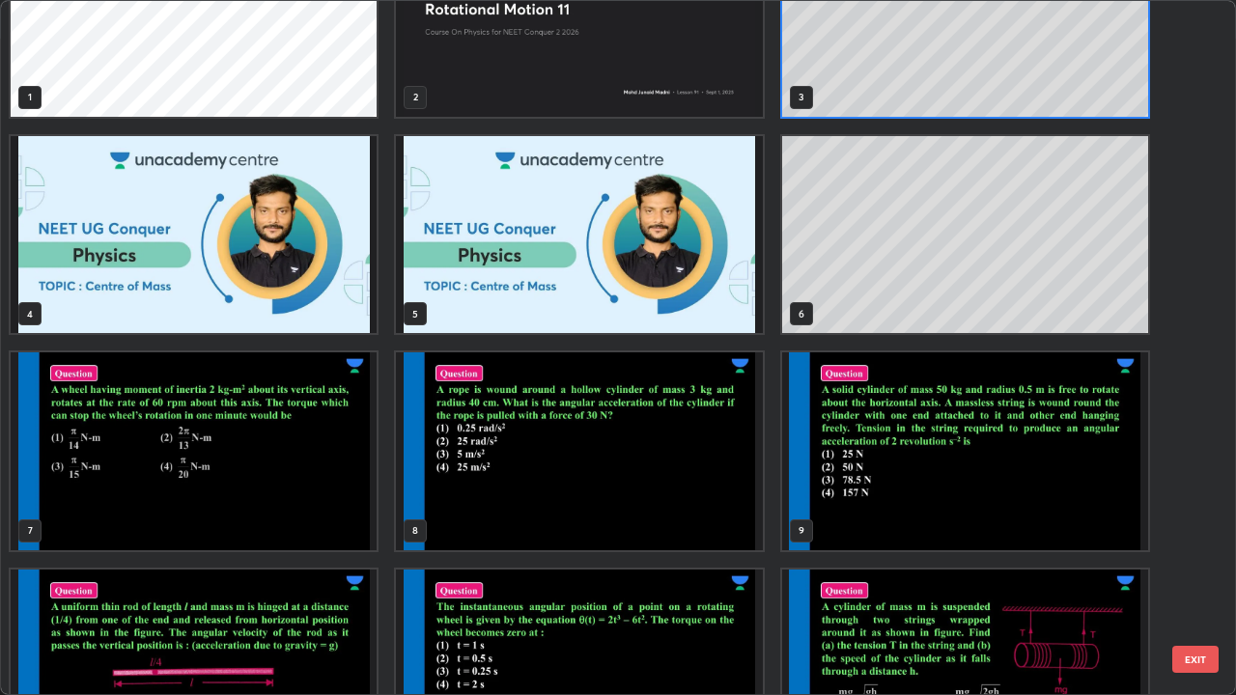
scroll to position [99, 0]
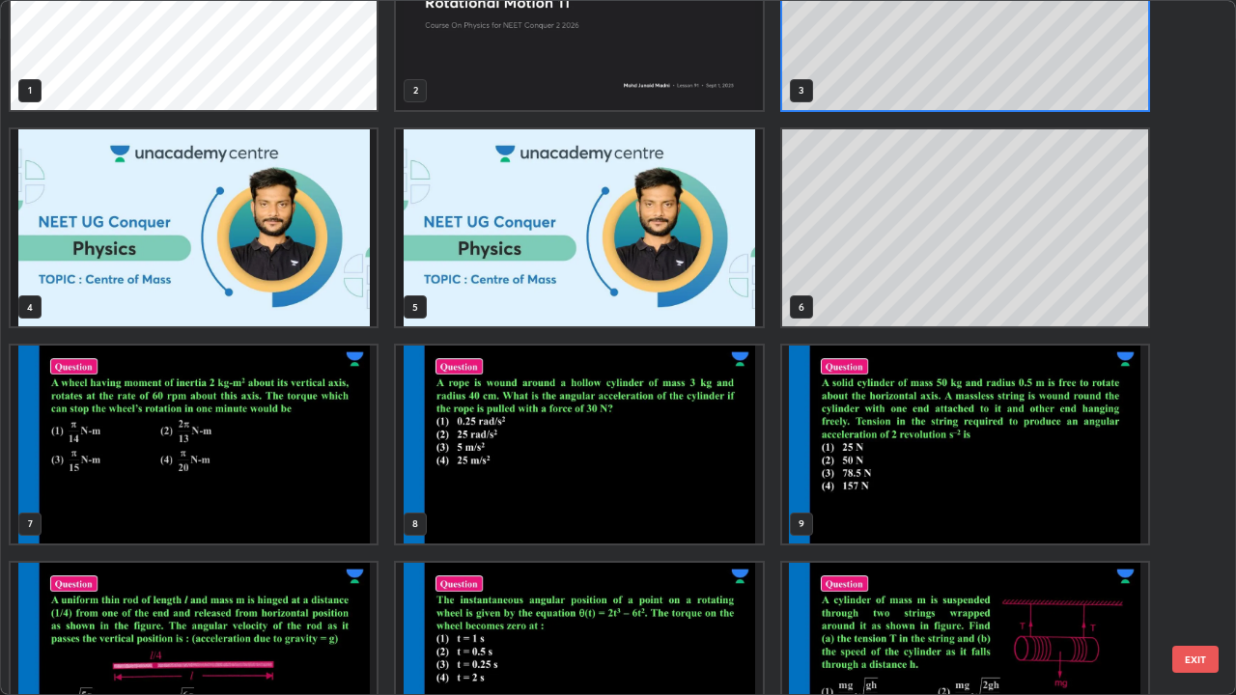
click at [326, 484] on img "grid" at bounding box center [194, 445] width 366 height 198
click at [327, 488] on img "grid" at bounding box center [194, 445] width 366 height 198
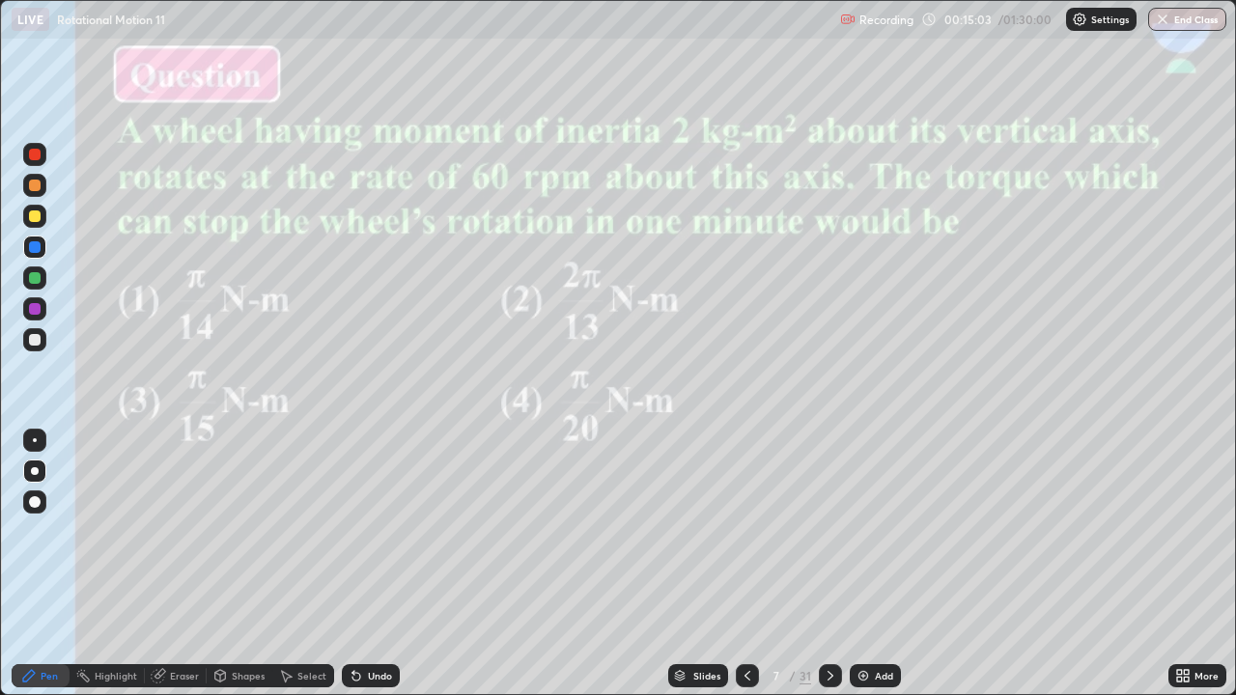
click at [166, 564] on div "Eraser" at bounding box center [176, 676] width 62 height 23
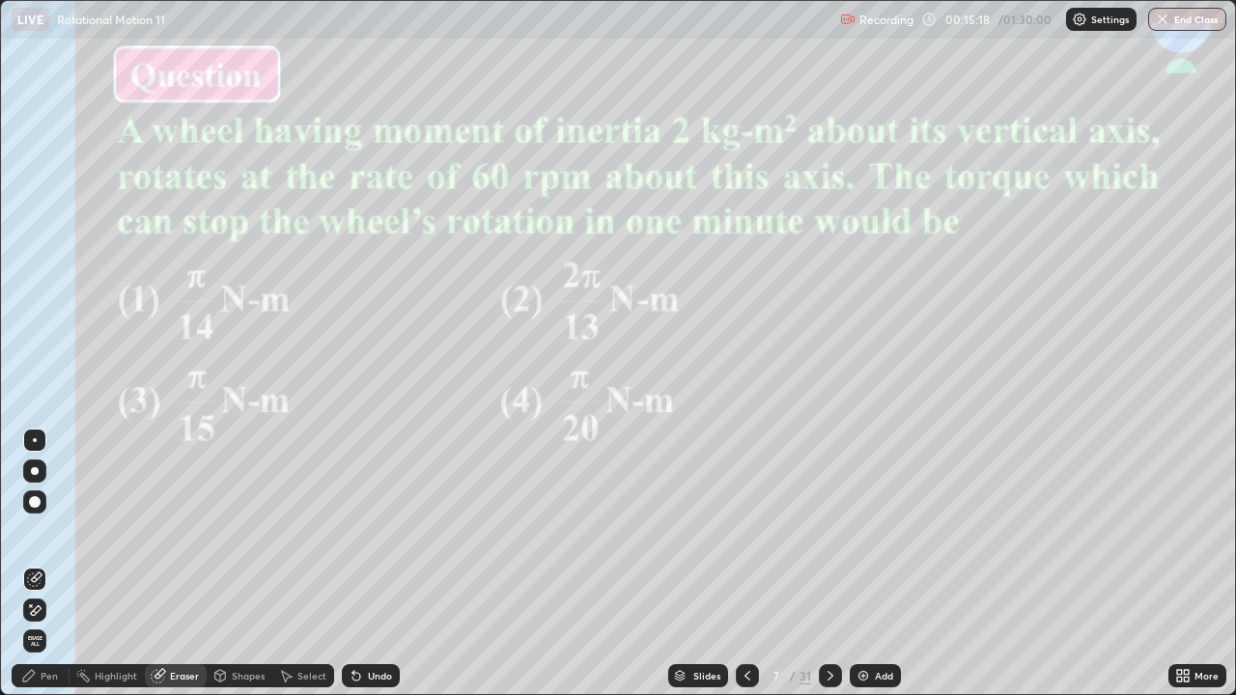
click at [53, 564] on div "Pen" at bounding box center [49, 676] width 17 height 10
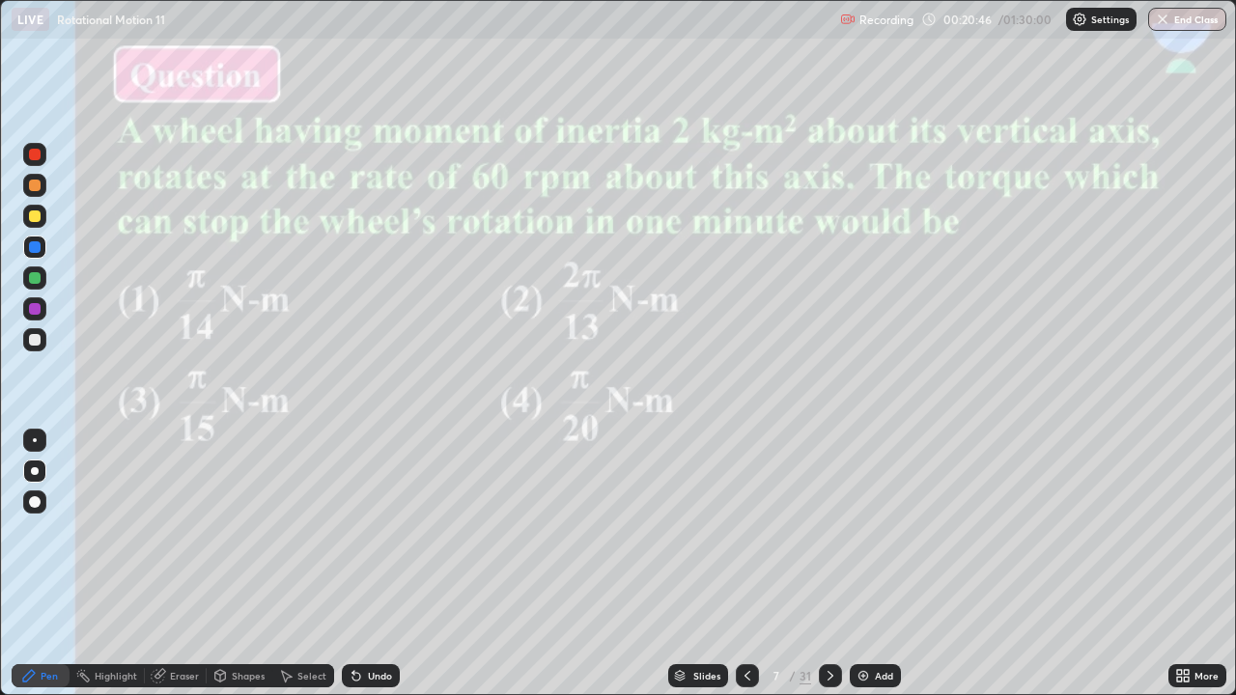
click at [694, 564] on div "Slides" at bounding box center [707, 676] width 27 height 10
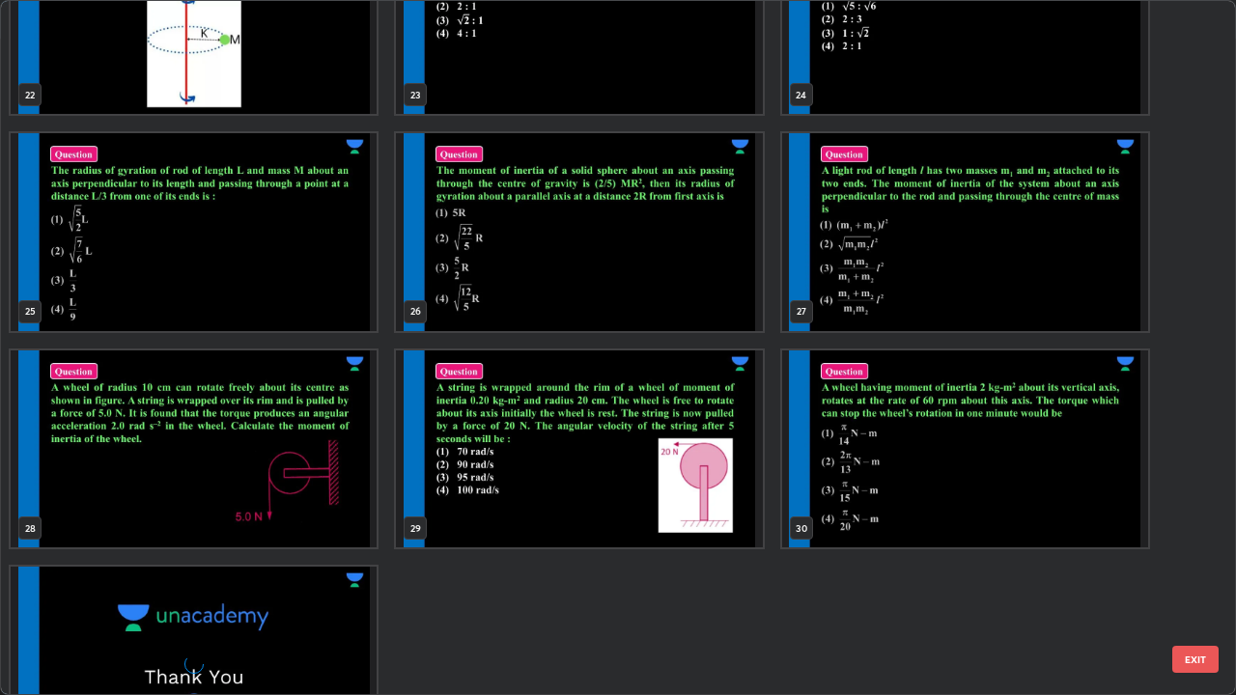
scroll to position [1693, 0]
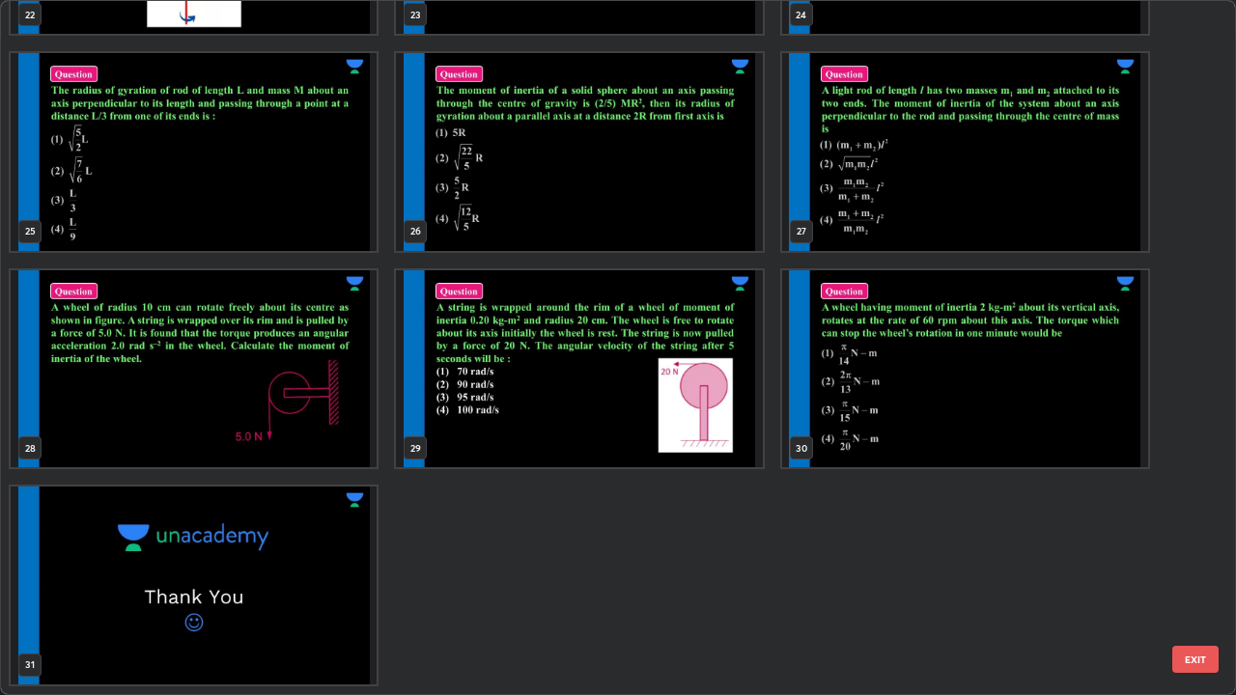
click at [333, 438] on img "grid" at bounding box center [194, 369] width 366 height 198
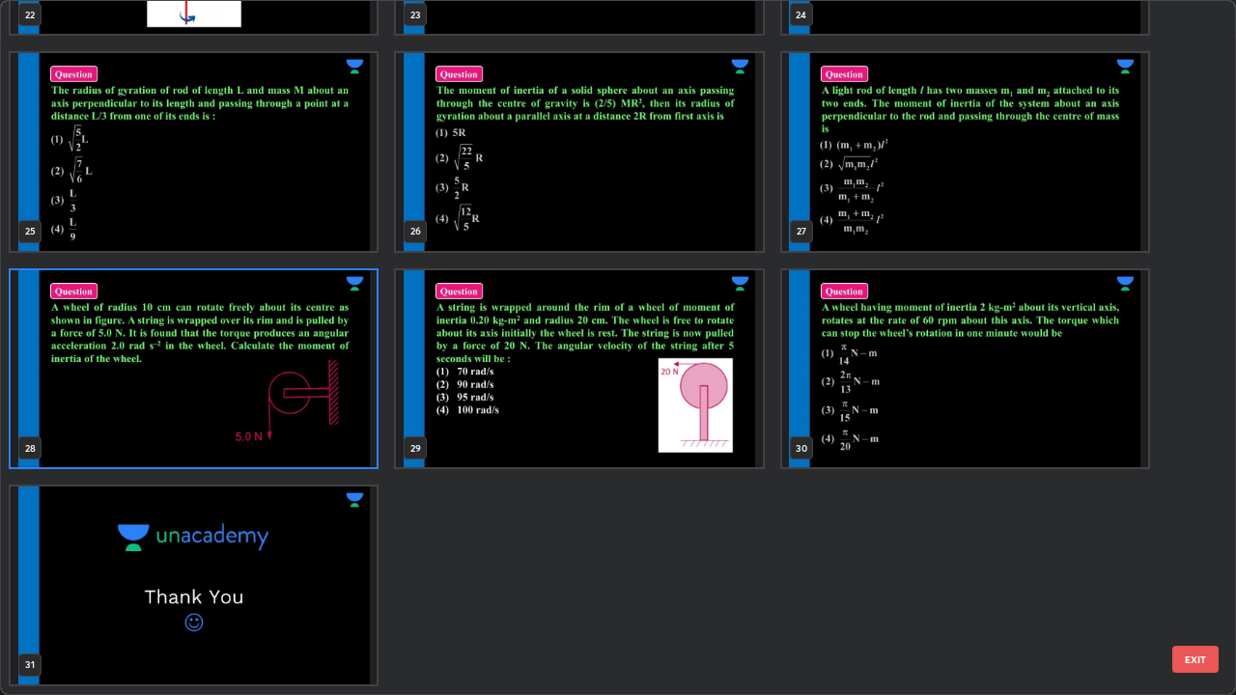
click at [333, 432] on img "grid" at bounding box center [194, 369] width 366 height 198
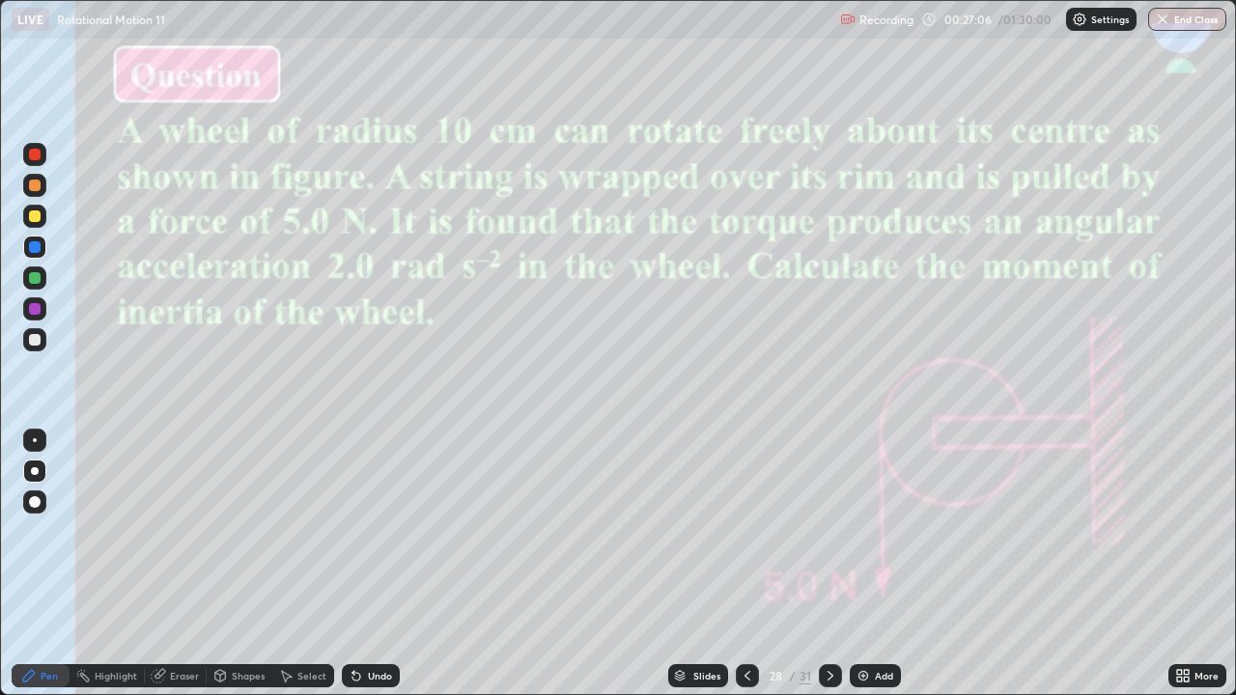
click at [694, 564] on div "Slides" at bounding box center [707, 676] width 27 height 10
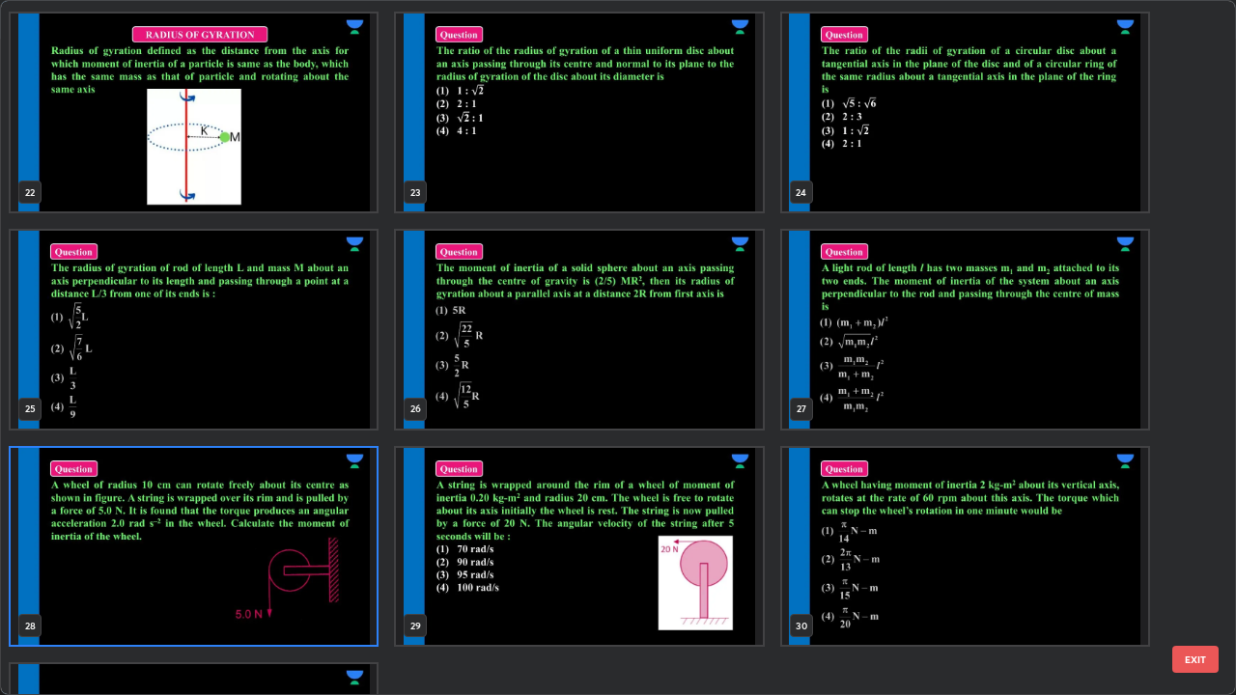
scroll to position [1530, 0]
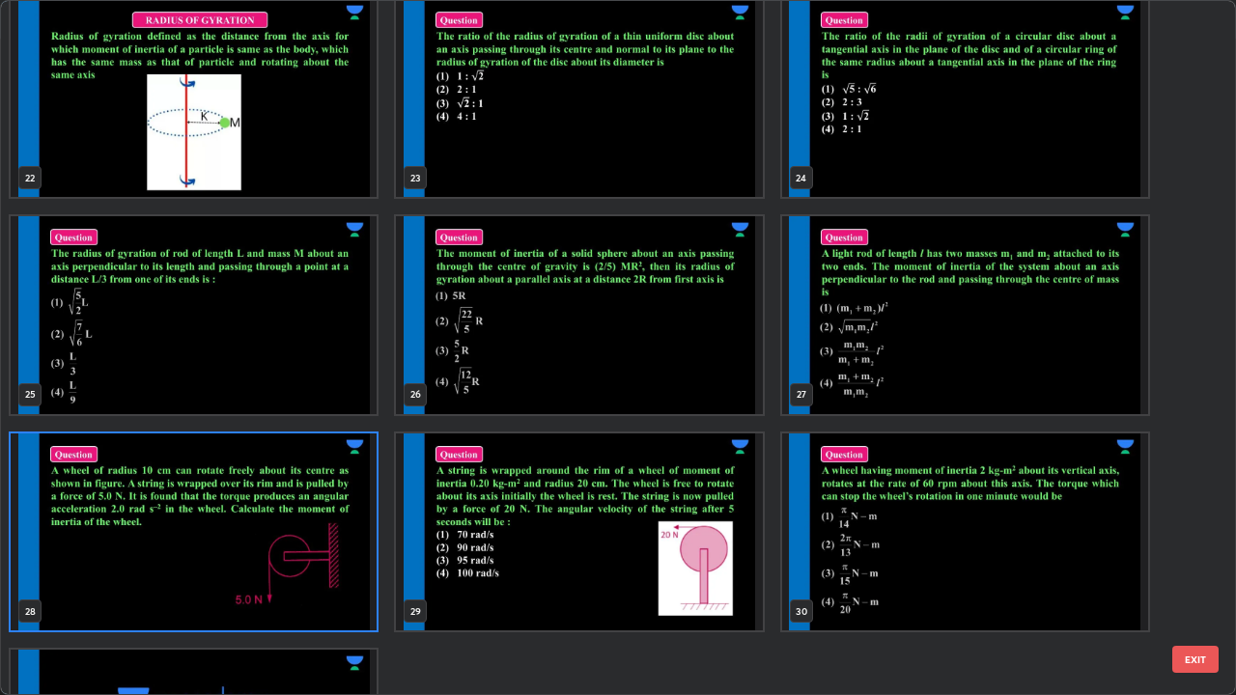
click at [699, 564] on img "grid" at bounding box center [579, 533] width 366 height 198
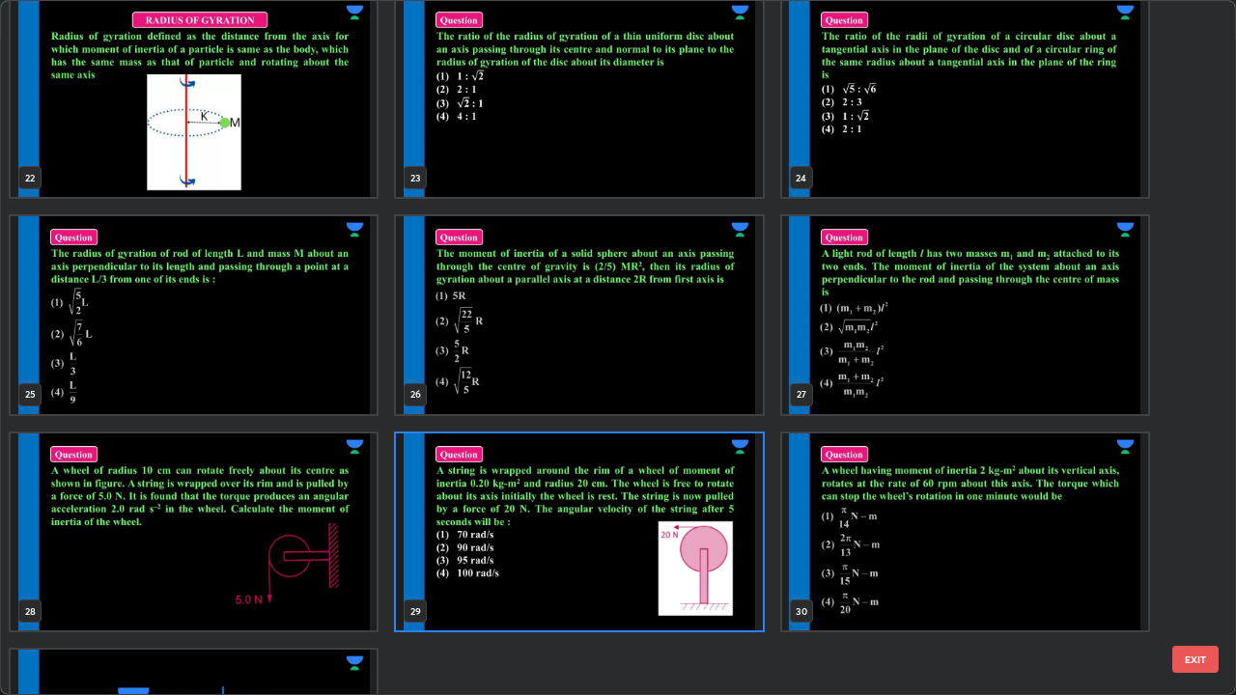
click at [710, 564] on img "grid" at bounding box center [579, 533] width 366 height 198
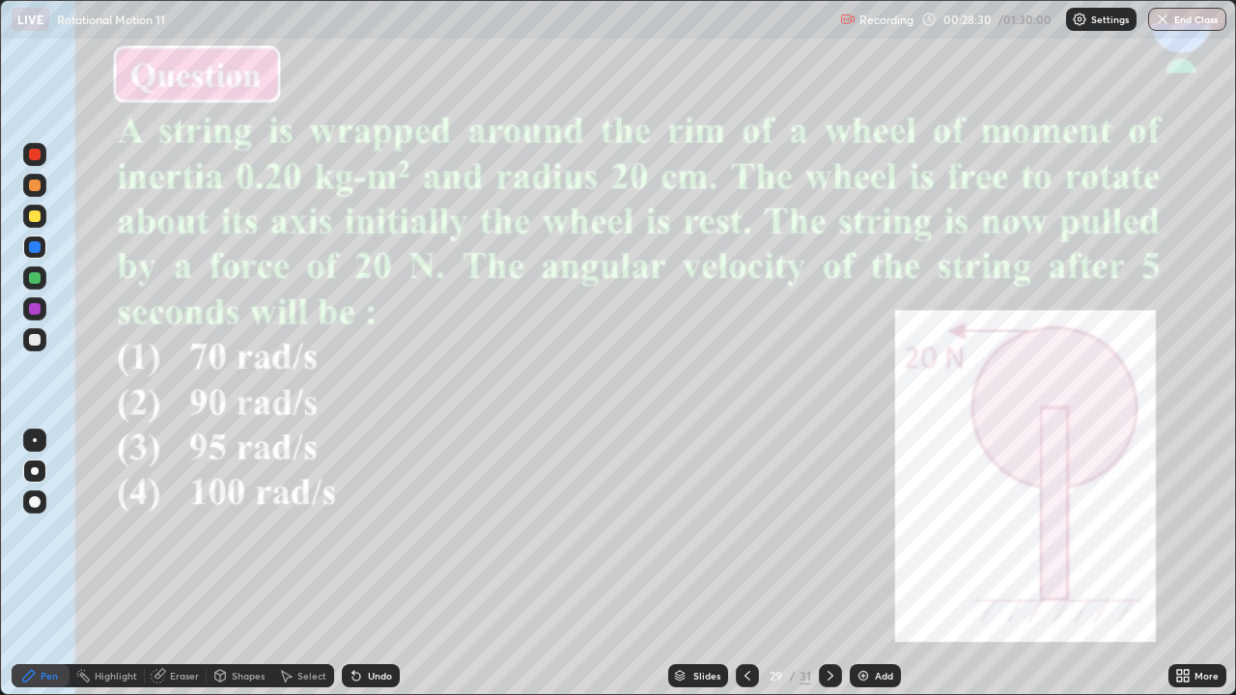
click at [182, 564] on div "Eraser" at bounding box center [184, 676] width 29 height 10
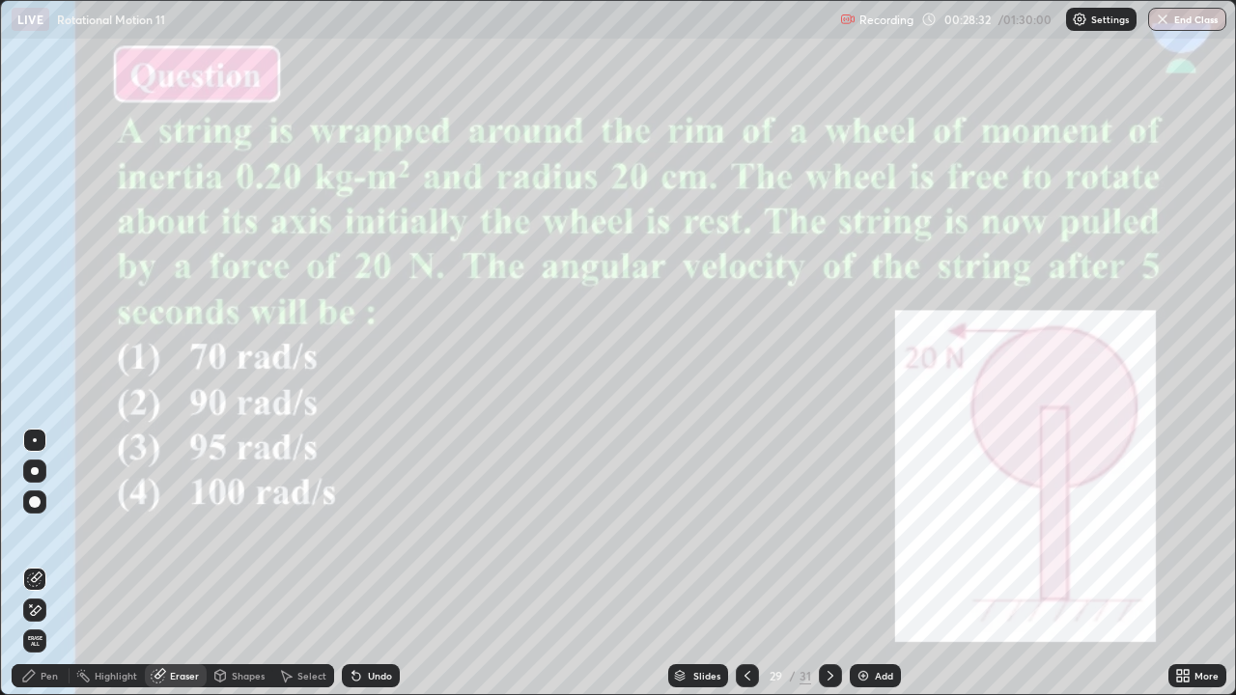
click at [54, 564] on div "Pen" at bounding box center [49, 676] width 17 height 10
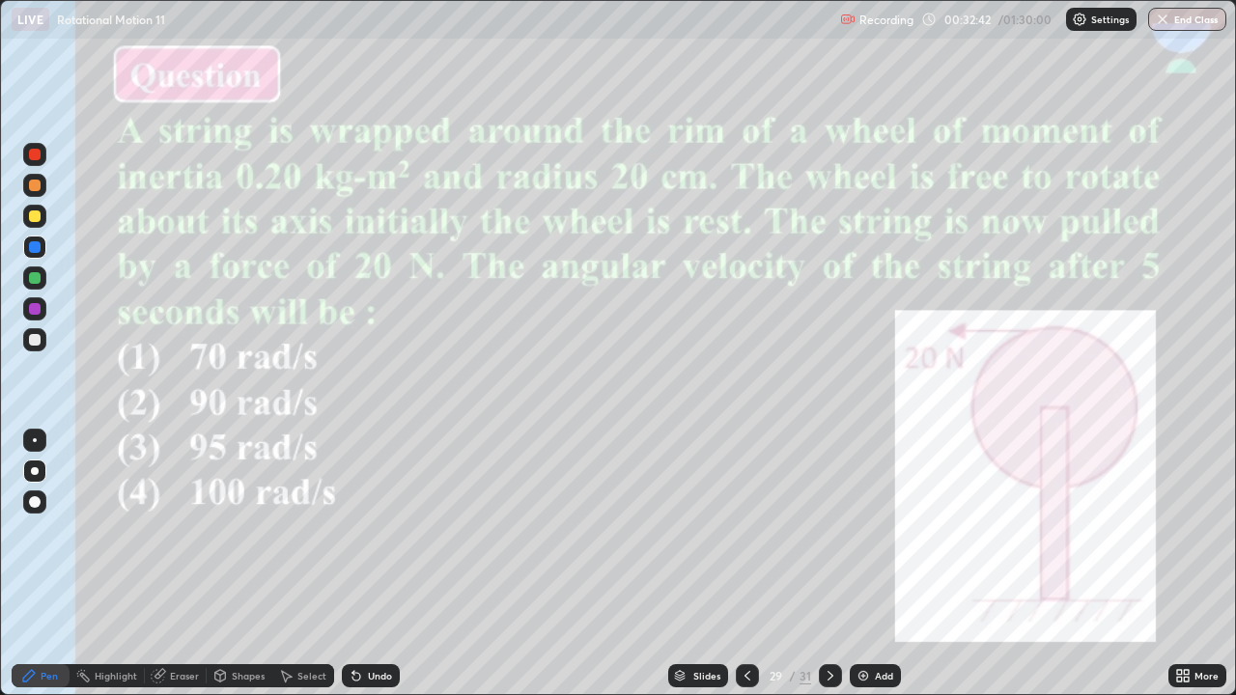
click at [864, 564] on img at bounding box center [863, 675] width 15 height 15
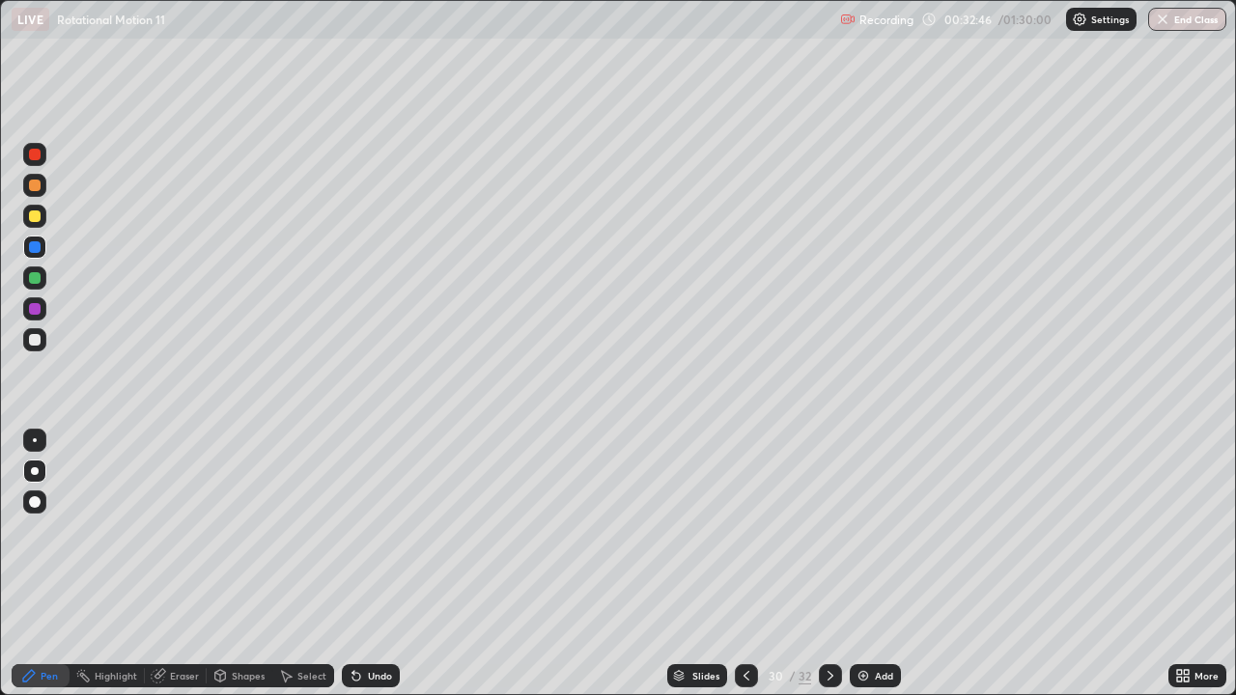
click at [35, 245] on div at bounding box center [35, 247] width 12 height 12
click at [174, 564] on div "Eraser" at bounding box center [176, 676] width 62 height 23
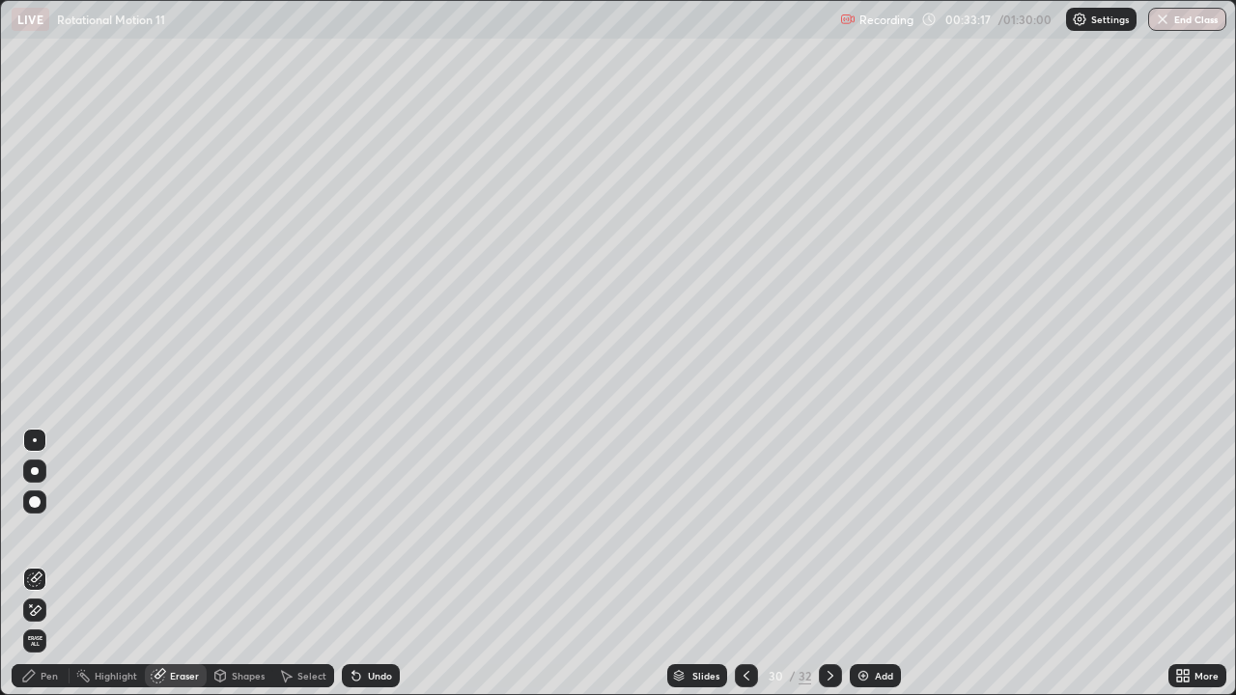
click at [48, 564] on div "Pen" at bounding box center [49, 676] width 17 height 10
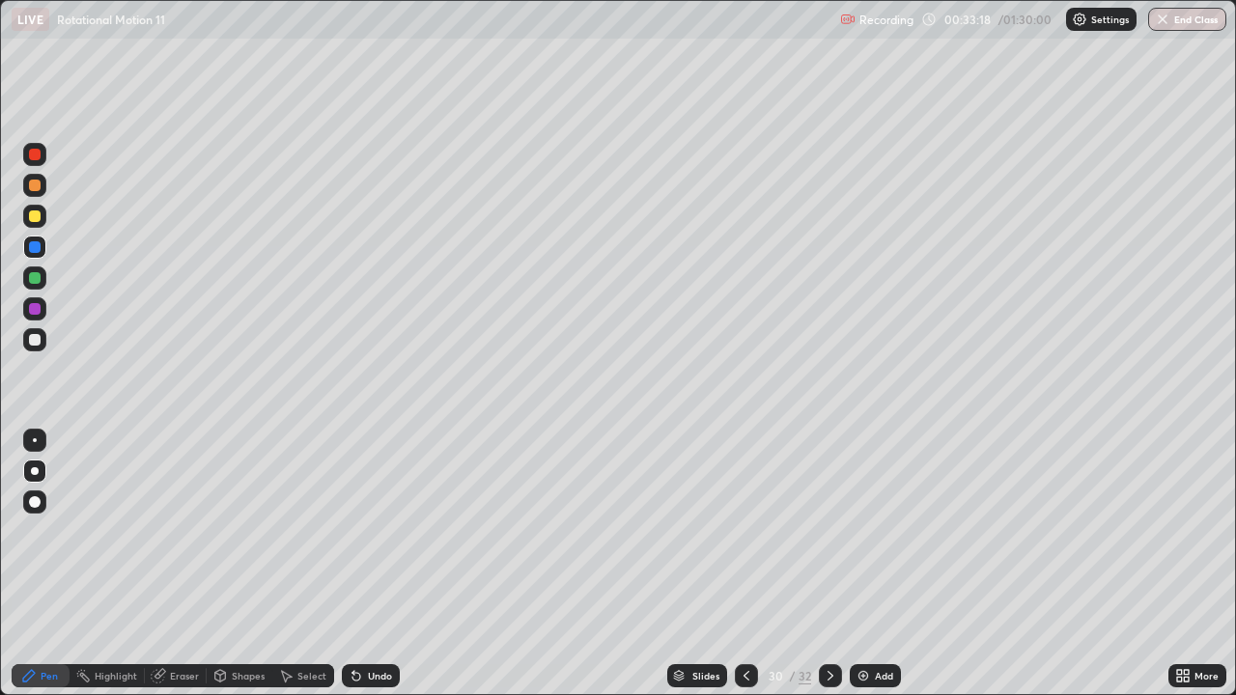
click at [35, 213] on div at bounding box center [35, 217] width 12 height 12
click at [37, 343] on div at bounding box center [35, 340] width 12 height 12
click at [43, 274] on div at bounding box center [34, 278] width 23 height 23
click at [175, 564] on div "Eraser" at bounding box center [176, 676] width 62 height 23
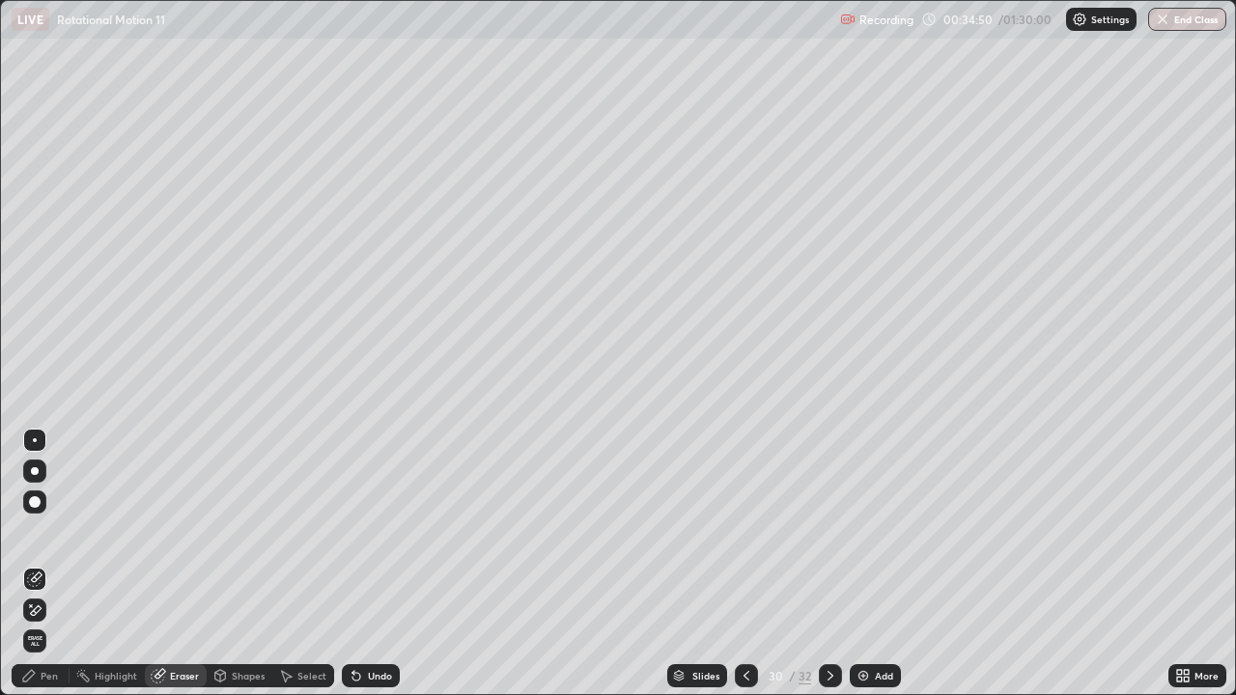
click at [47, 564] on div "Pen" at bounding box center [49, 676] width 17 height 10
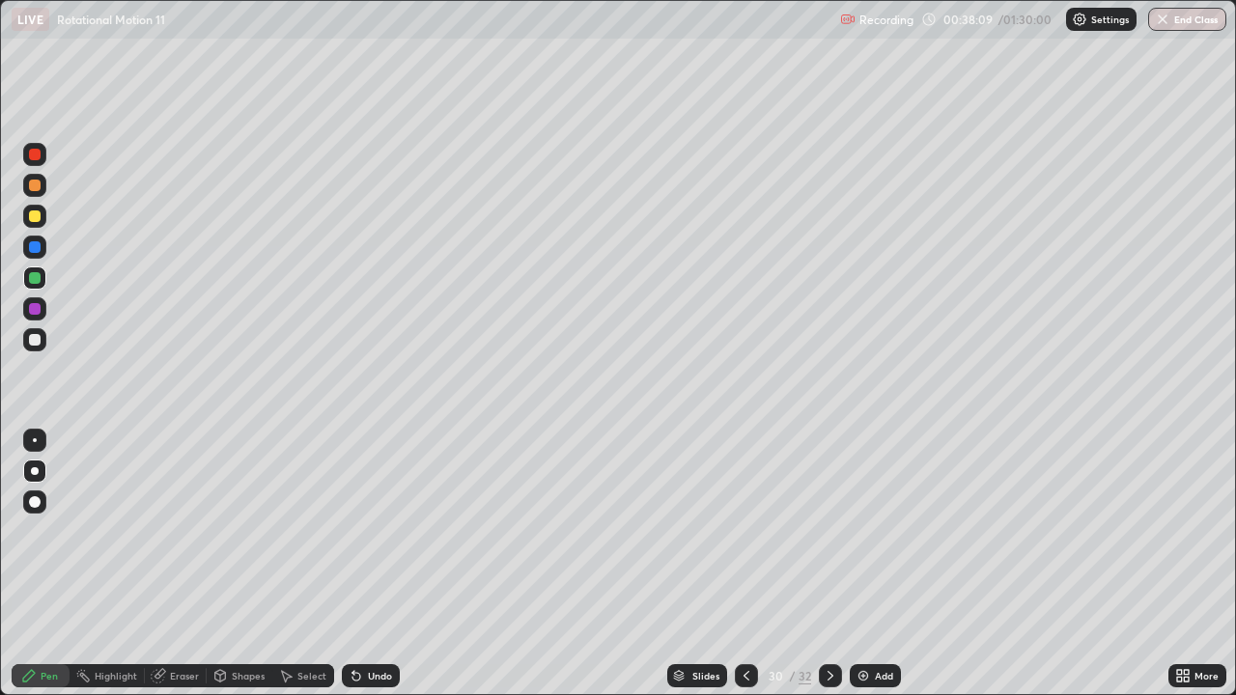
click at [36, 339] on div at bounding box center [35, 340] width 12 height 12
click at [861, 564] on img at bounding box center [863, 675] width 15 height 15
click at [36, 276] on div at bounding box center [35, 278] width 12 height 12
click at [35, 337] on div at bounding box center [35, 340] width 12 height 12
click at [36, 215] on div at bounding box center [35, 217] width 12 height 12
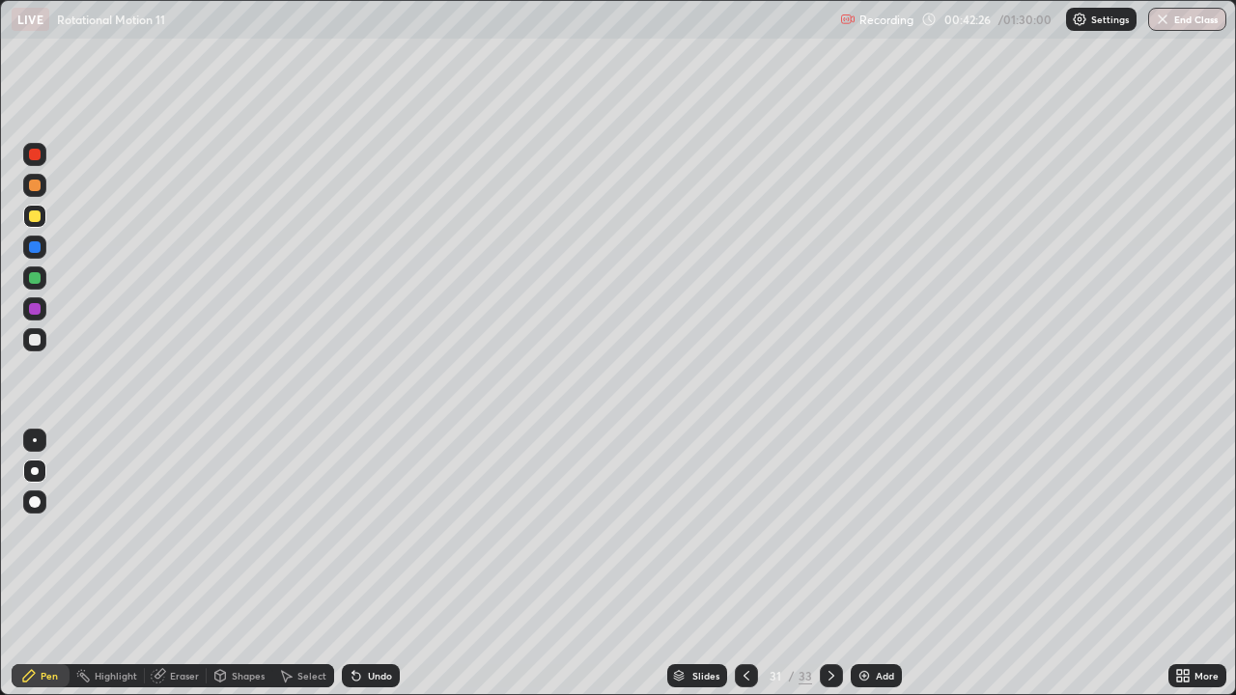
click at [35, 309] on div at bounding box center [35, 309] width 12 height 12
click at [32, 277] on div at bounding box center [35, 278] width 12 height 12
click at [33, 217] on div at bounding box center [35, 217] width 12 height 12
click at [748, 564] on icon at bounding box center [746, 675] width 15 height 15
click at [827, 564] on icon at bounding box center [831, 675] width 15 height 15
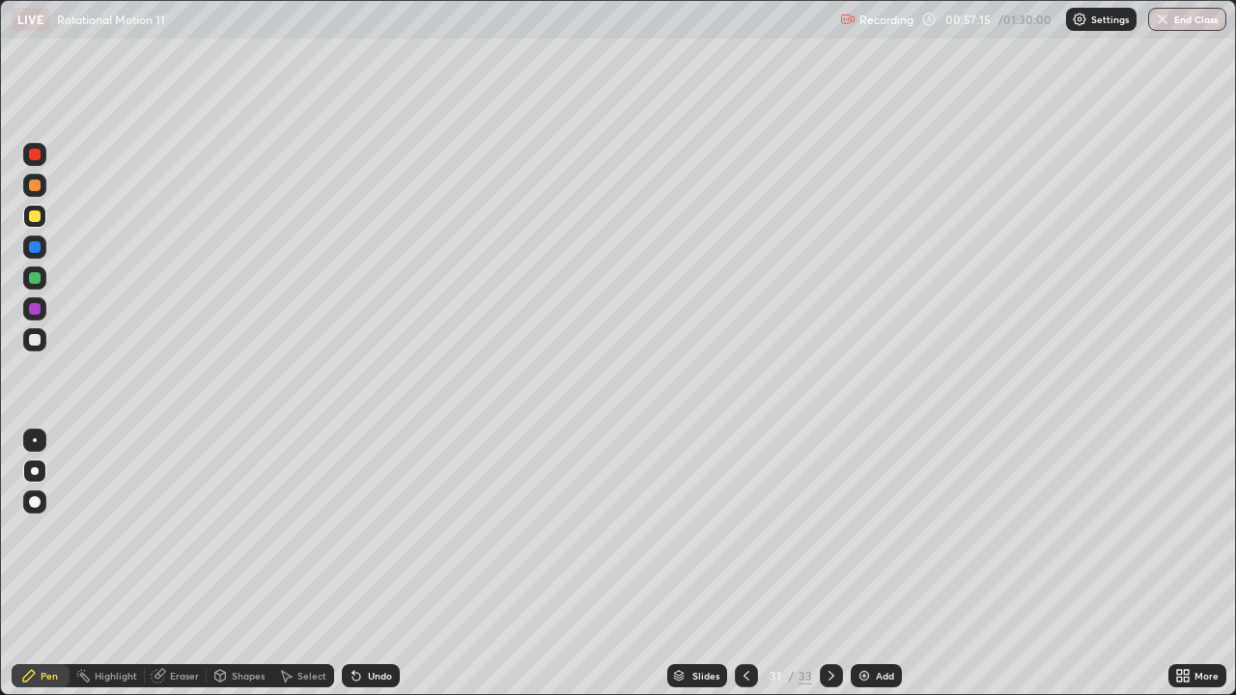
click at [865, 564] on img at bounding box center [864, 675] width 15 height 15
click at [34, 335] on div at bounding box center [35, 340] width 12 height 12
click at [31, 216] on div at bounding box center [35, 217] width 12 height 12
click at [32, 340] on div at bounding box center [35, 340] width 12 height 12
click at [34, 279] on div at bounding box center [35, 278] width 12 height 12
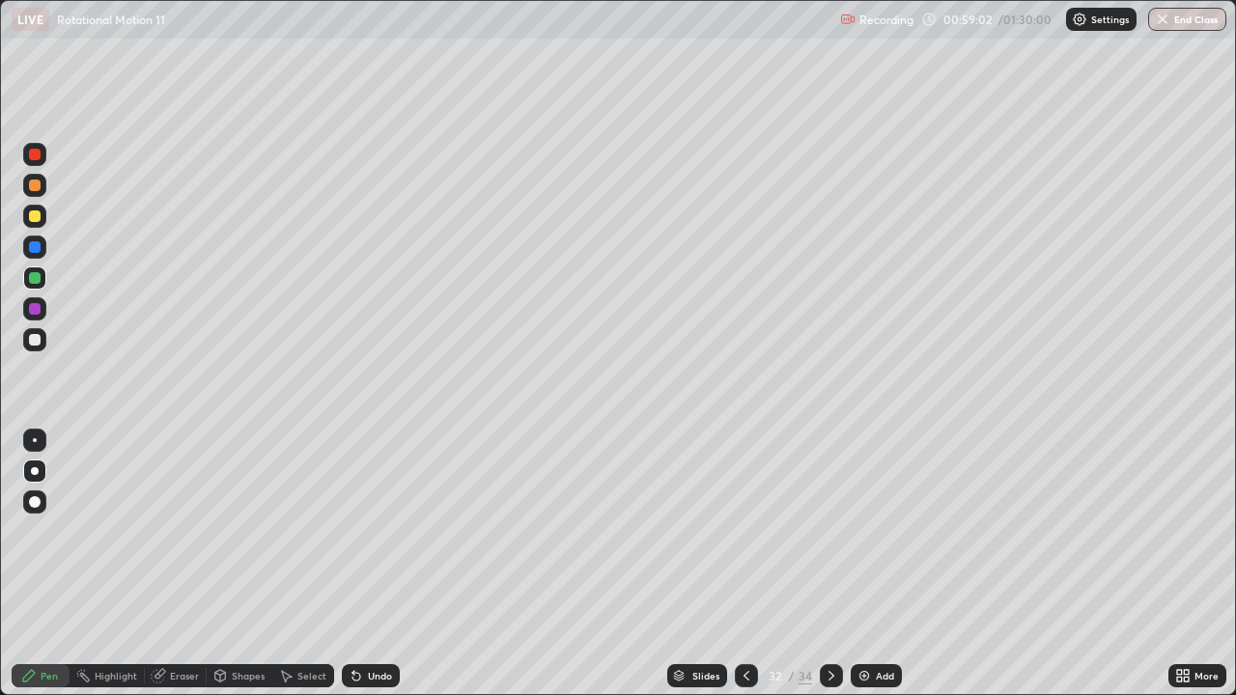
click at [36, 339] on div at bounding box center [35, 340] width 12 height 12
click at [36, 246] on div at bounding box center [35, 247] width 12 height 12
click at [697, 564] on div "Slides" at bounding box center [706, 676] width 27 height 10
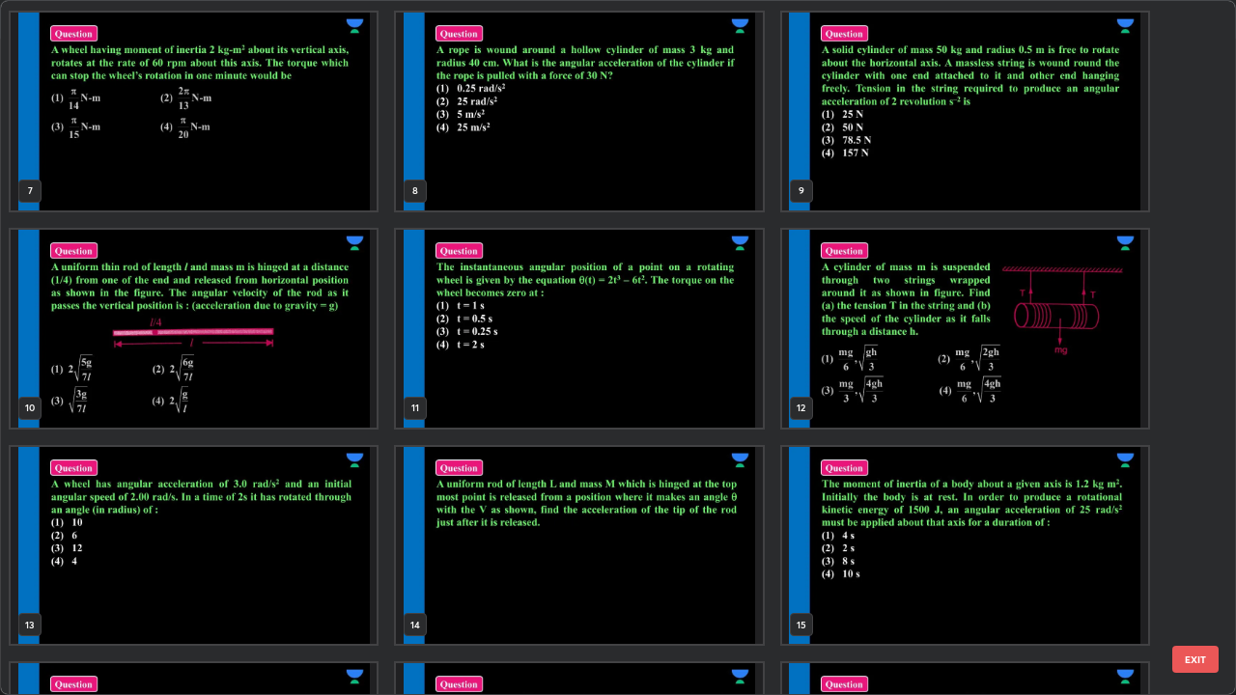
scroll to position [293, 0]
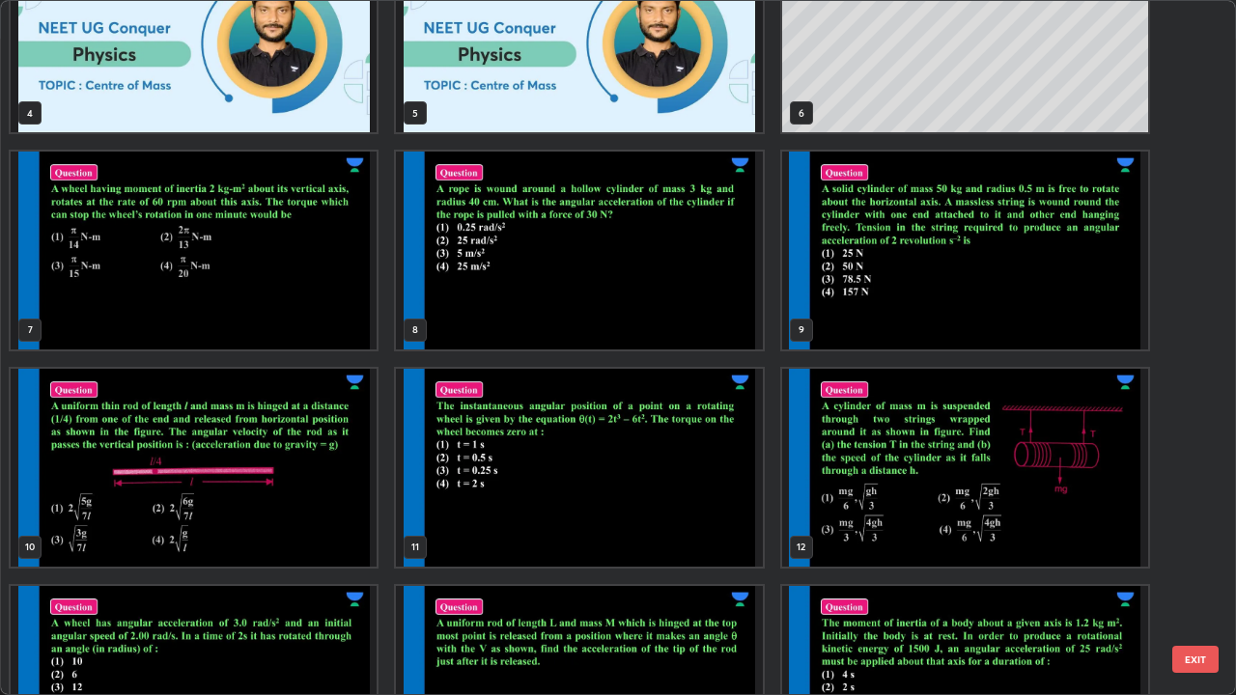
click at [690, 289] on img "grid" at bounding box center [579, 251] width 366 height 198
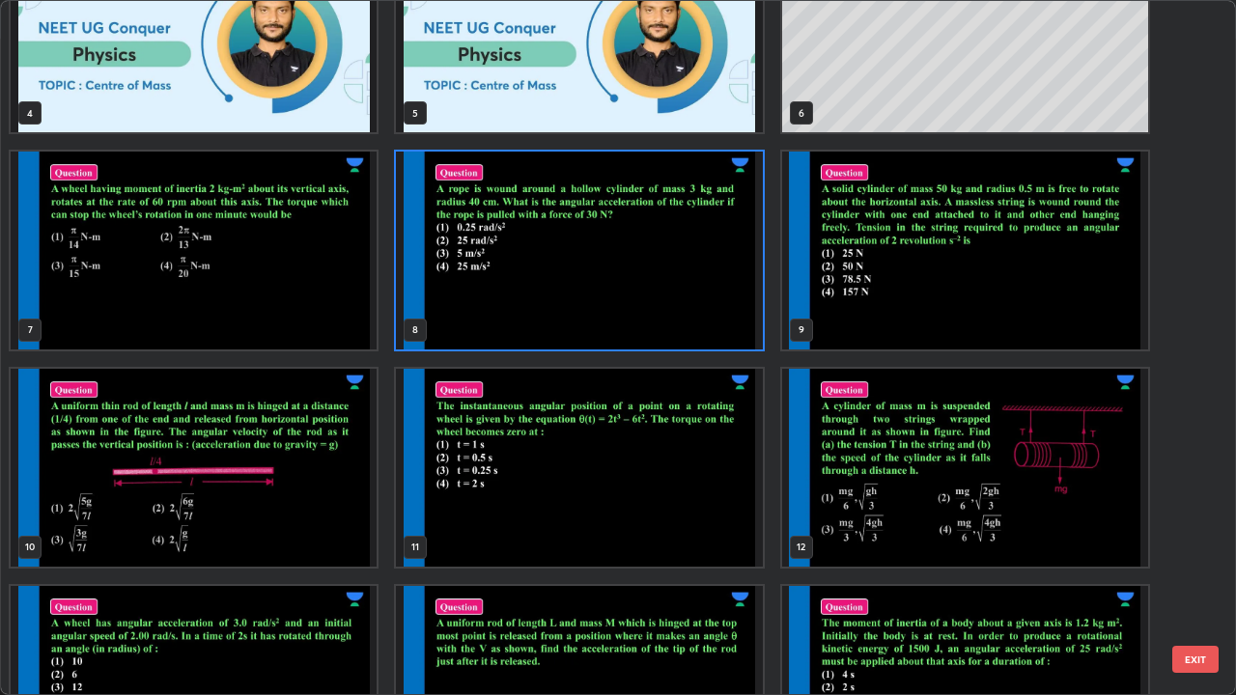
click at [693, 294] on img "grid" at bounding box center [579, 251] width 366 height 198
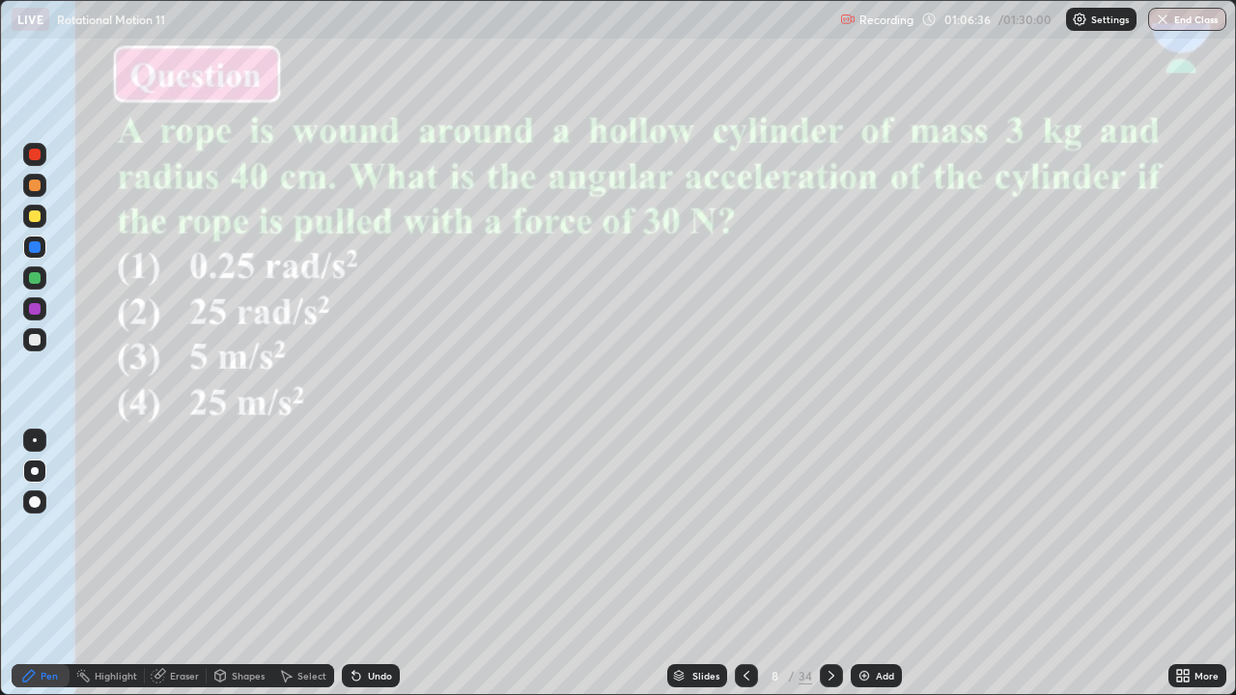
click at [697, 564] on div "Slides" at bounding box center [706, 676] width 27 height 10
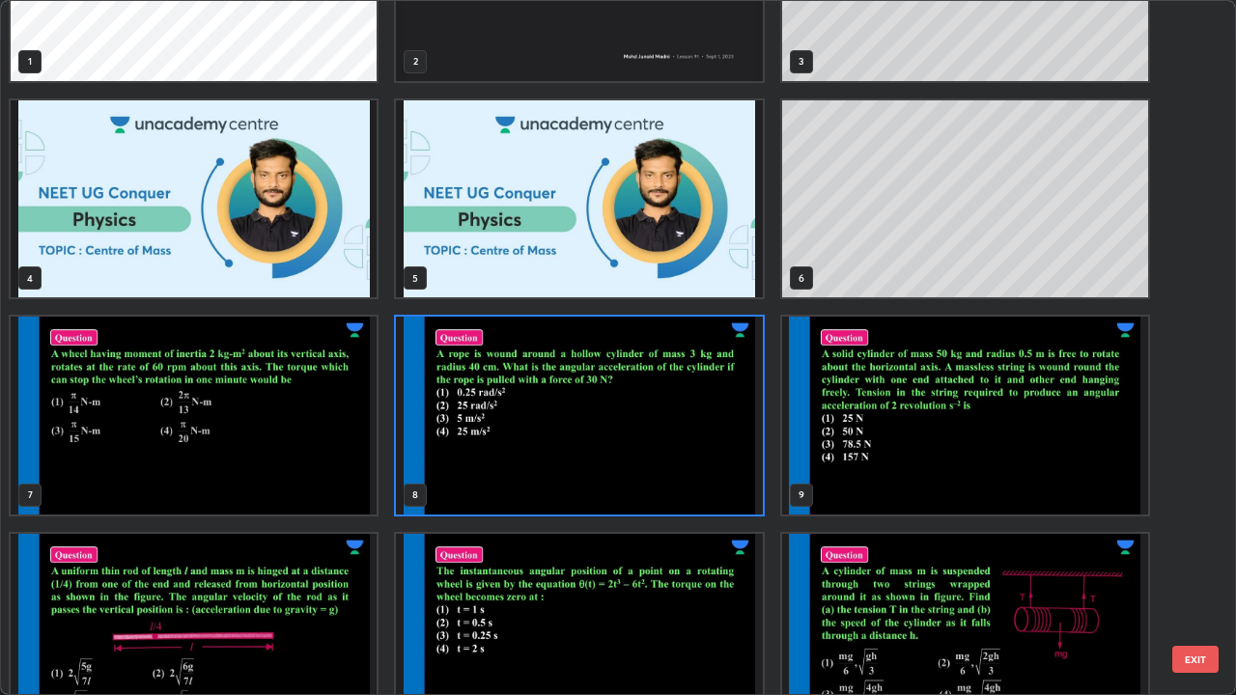
scroll to position [131, 0]
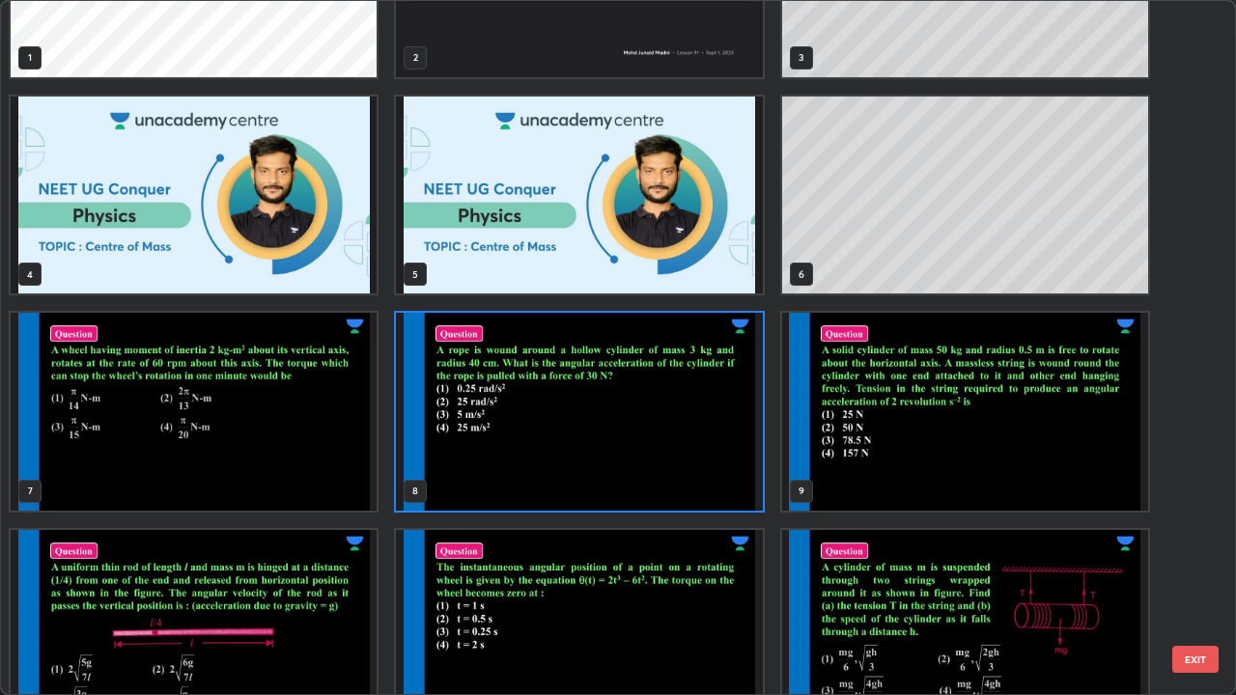
click at [999, 456] on img "grid" at bounding box center [965, 412] width 366 height 198
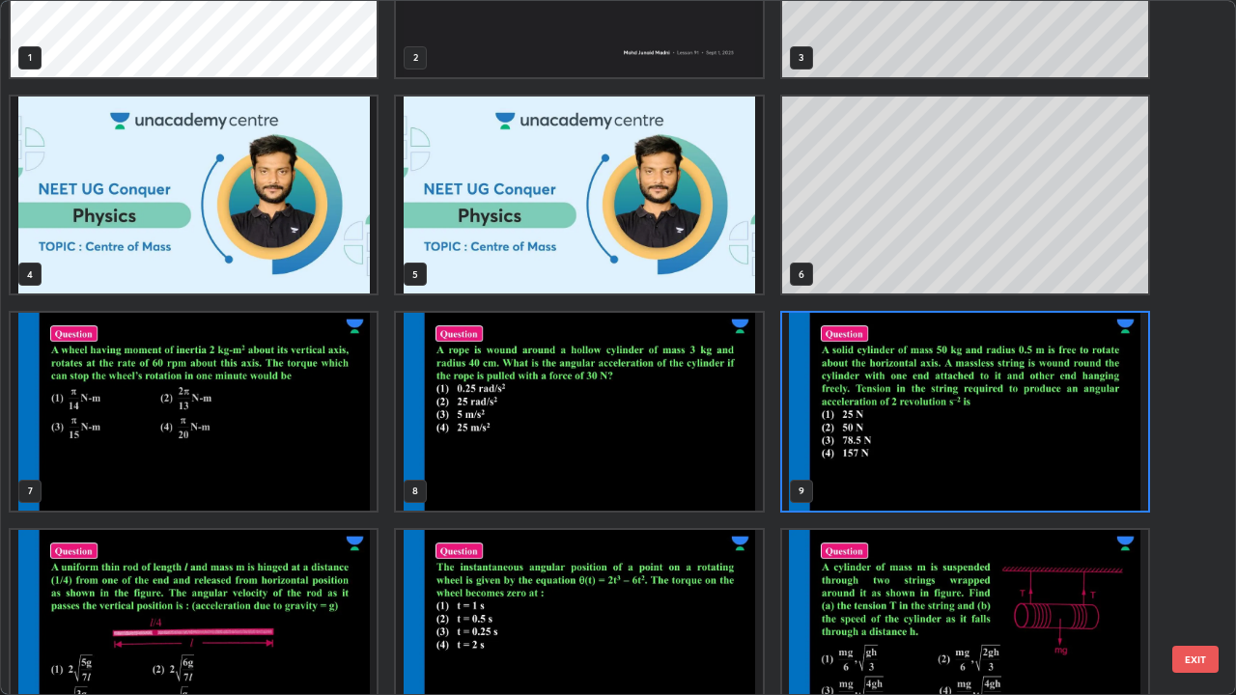
click at [999, 464] on img "grid" at bounding box center [965, 412] width 366 height 198
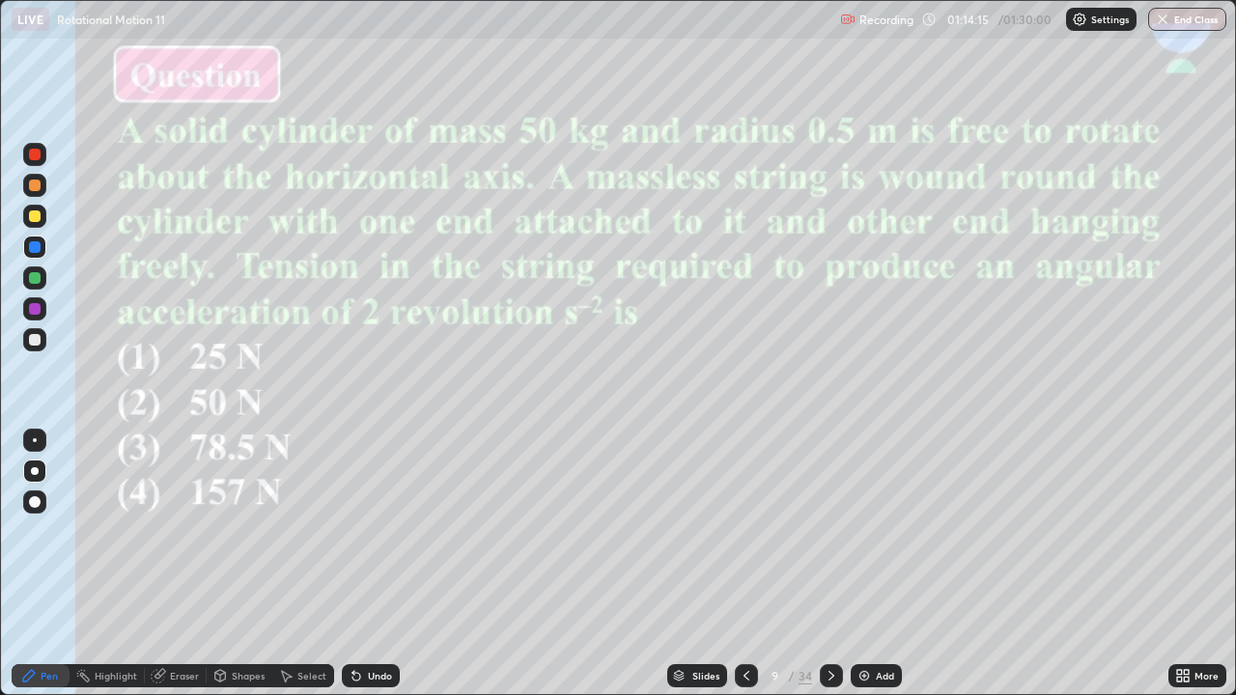
click at [695, 564] on div "Slides" at bounding box center [706, 676] width 27 height 10
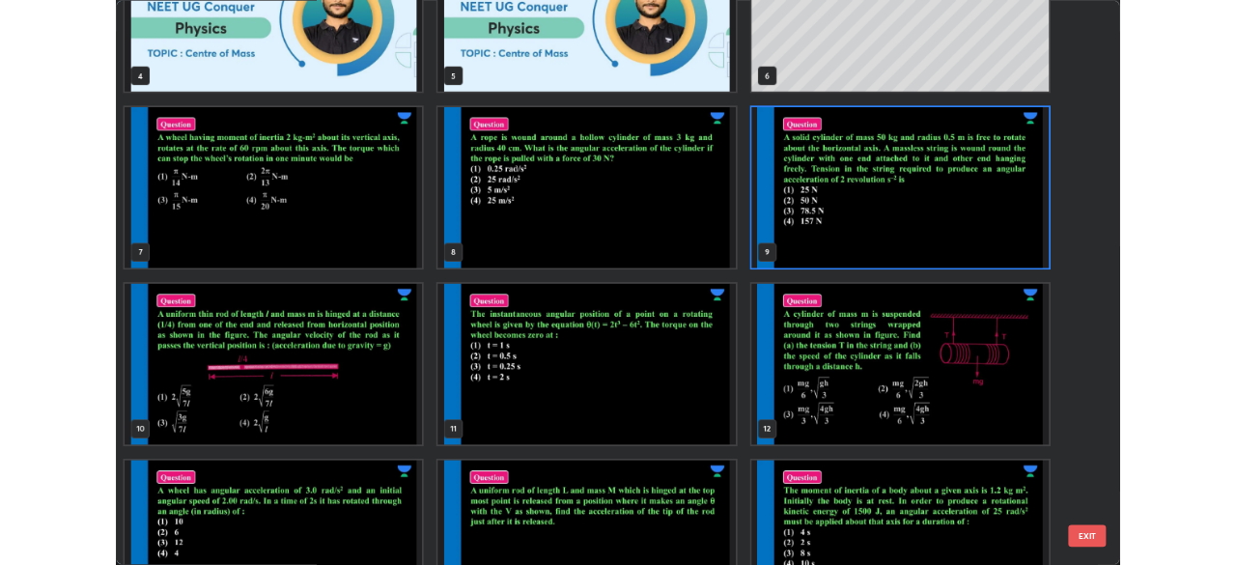
scroll to position [327, 0]
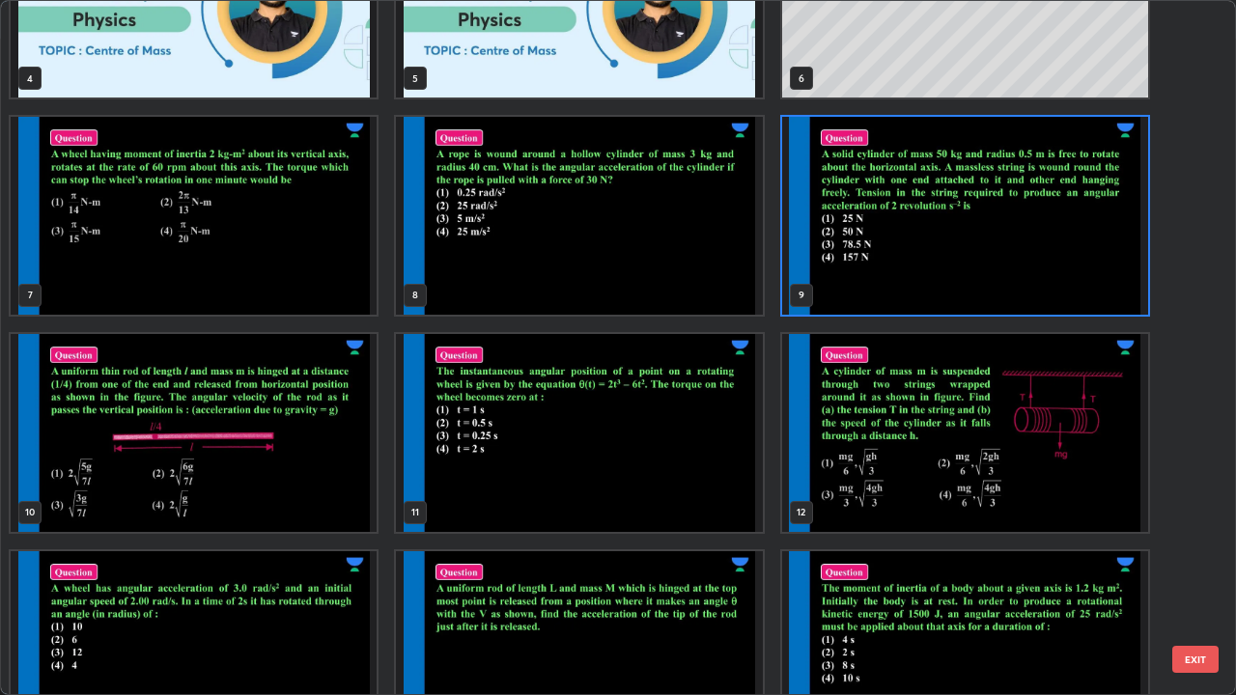
click at [930, 488] on img "grid" at bounding box center [965, 433] width 366 height 198
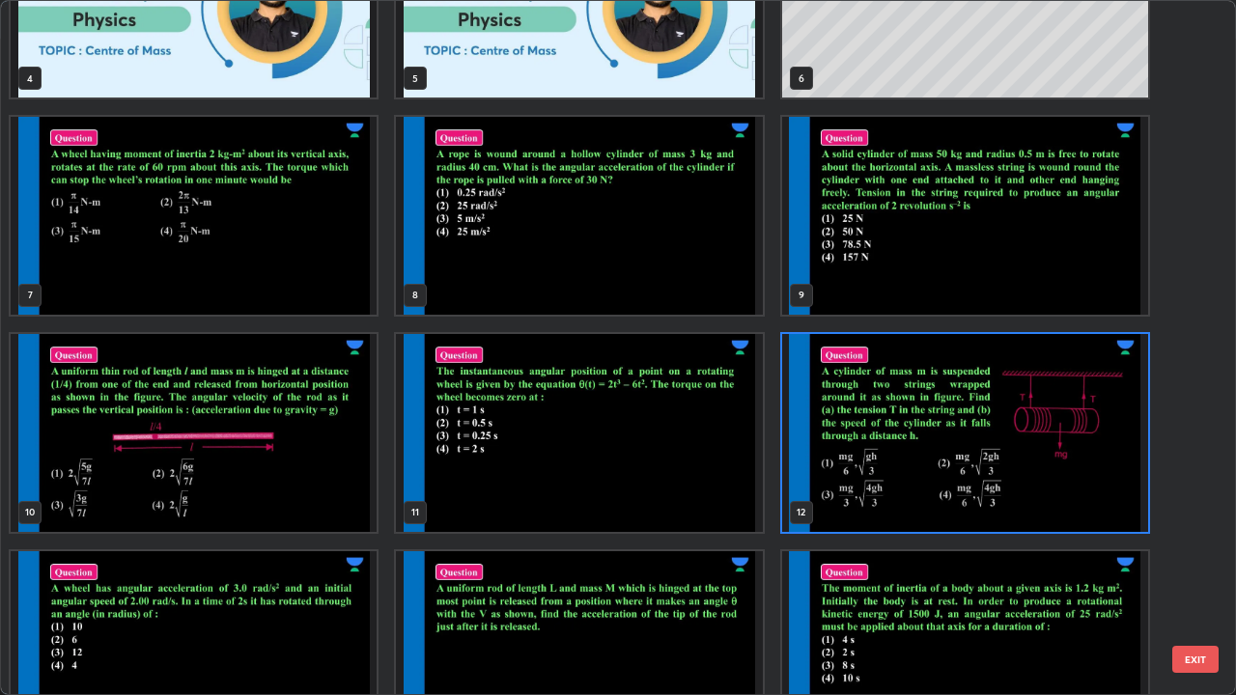
click at [930, 493] on img "grid" at bounding box center [965, 433] width 366 height 198
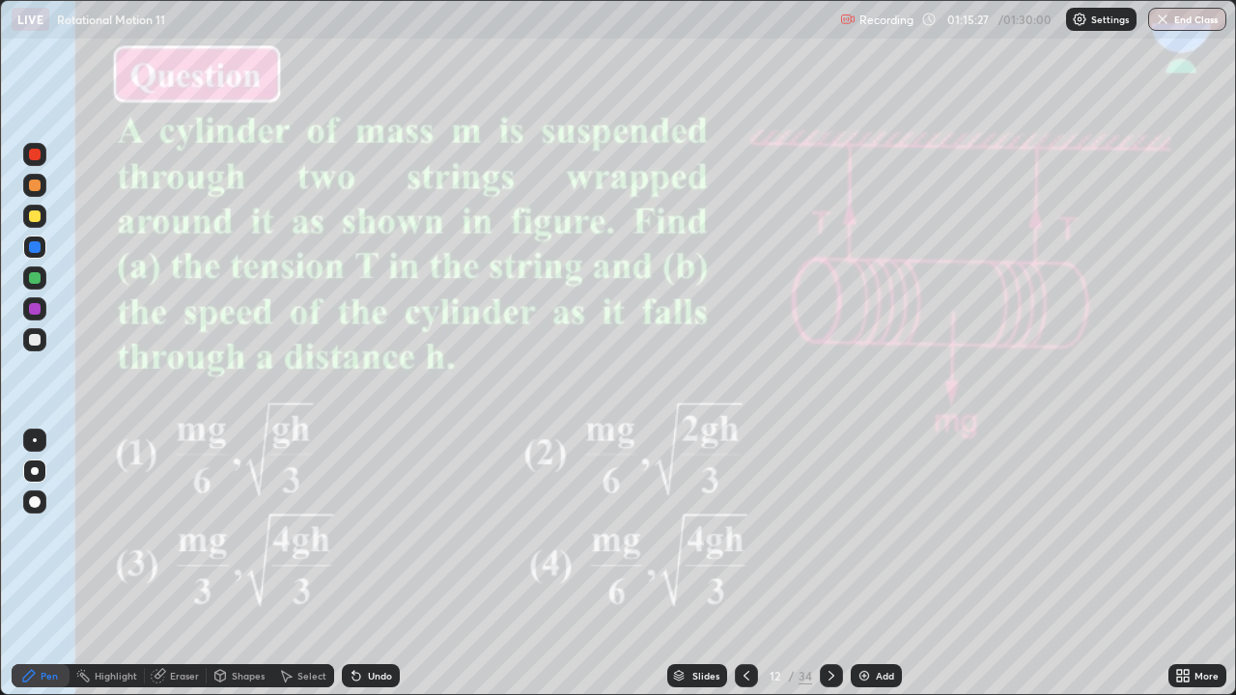
click at [35, 339] on div at bounding box center [35, 340] width 12 height 12
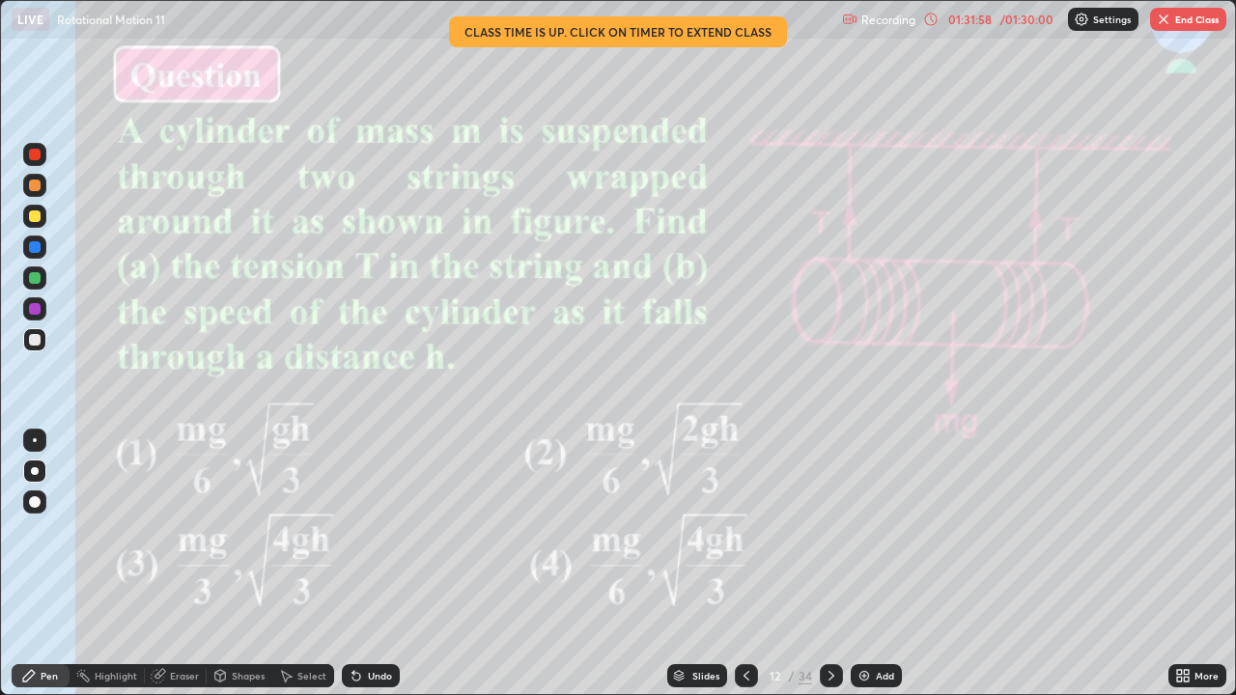
click at [1201, 17] on button "End Class" at bounding box center [1188, 19] width 76 height 23
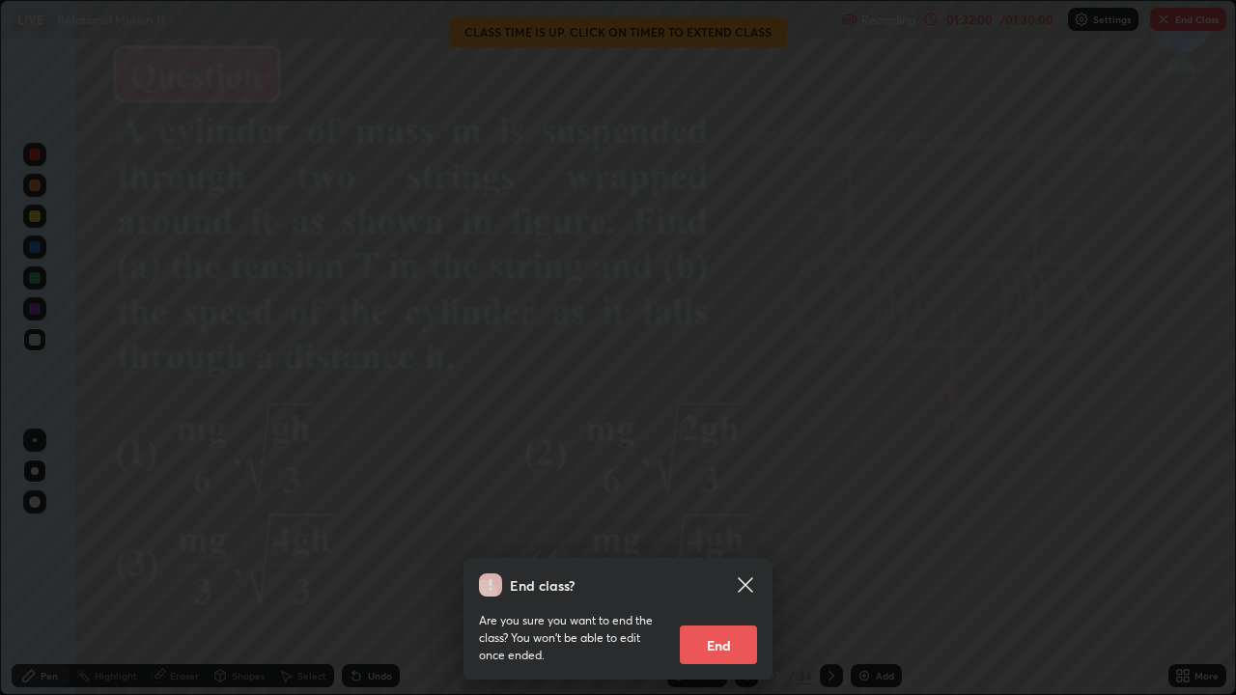
click at [698, 564] on button "End" at bounding box center [718, 645] width 77 height 39
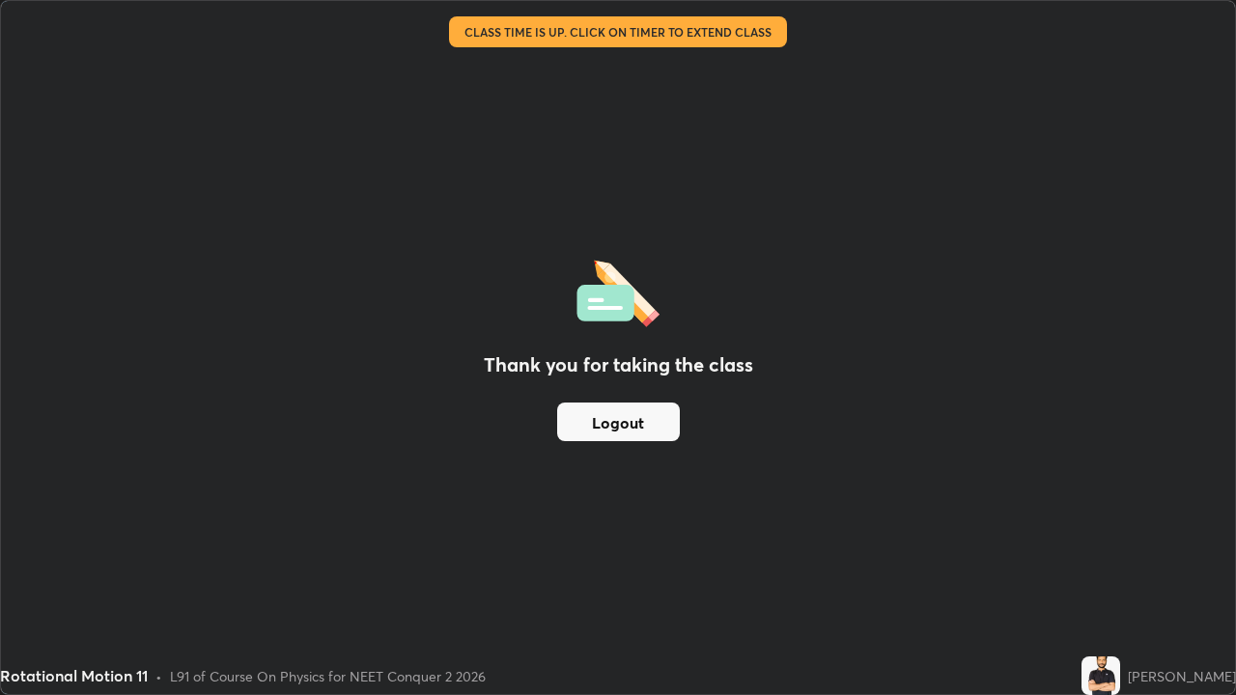
click at [651, 431] on button "Logout" at bounding box center [618, 422] width 123 height 39
click at [640, 436] on button "Logout" at bounding box center [618, 422] width 123 height 39
click at [630, 431] on button "Logout" at bounding box center [618, 422] width 123 height 39
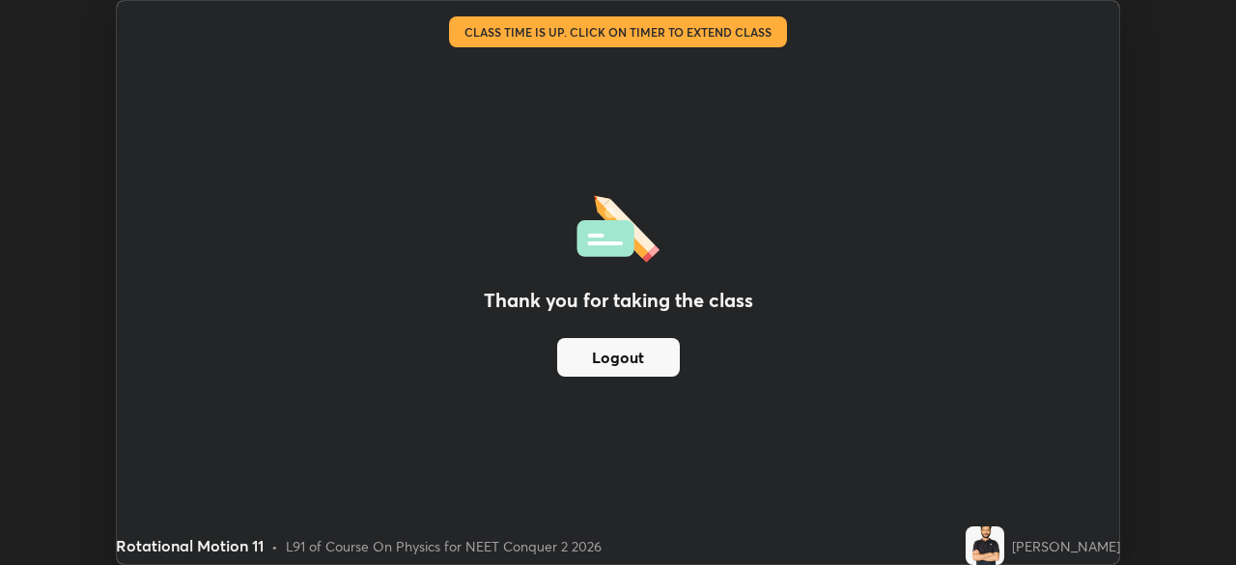
scroll to position [96027, 95355]
